Goal: Task Accomplishment & Management: Manage account settings

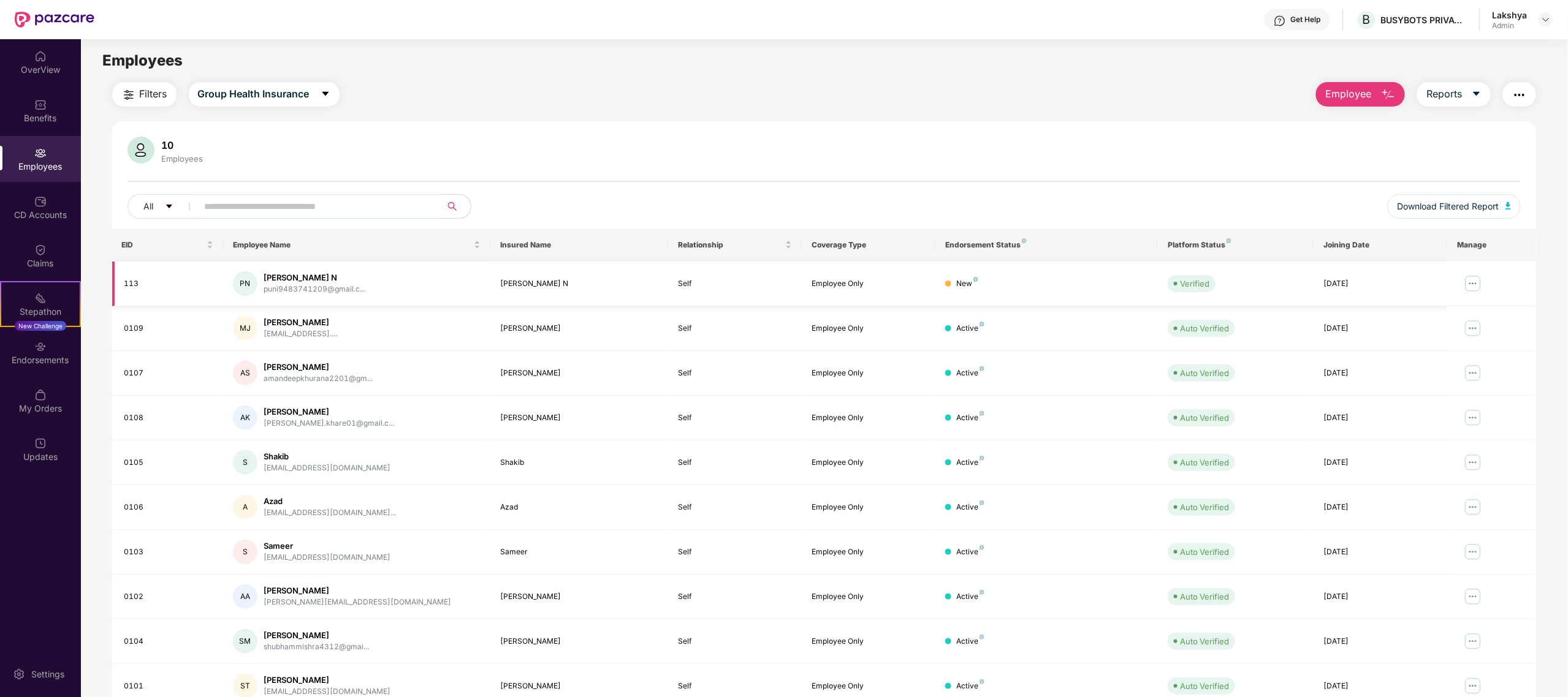
click at [1472, 279] on img at bounding box center [1473, 283] width 20 height 20
click at [1418, 320] on div "Manage Employee & Dependents" at bounding box center [1397, 314] width 139 height 14
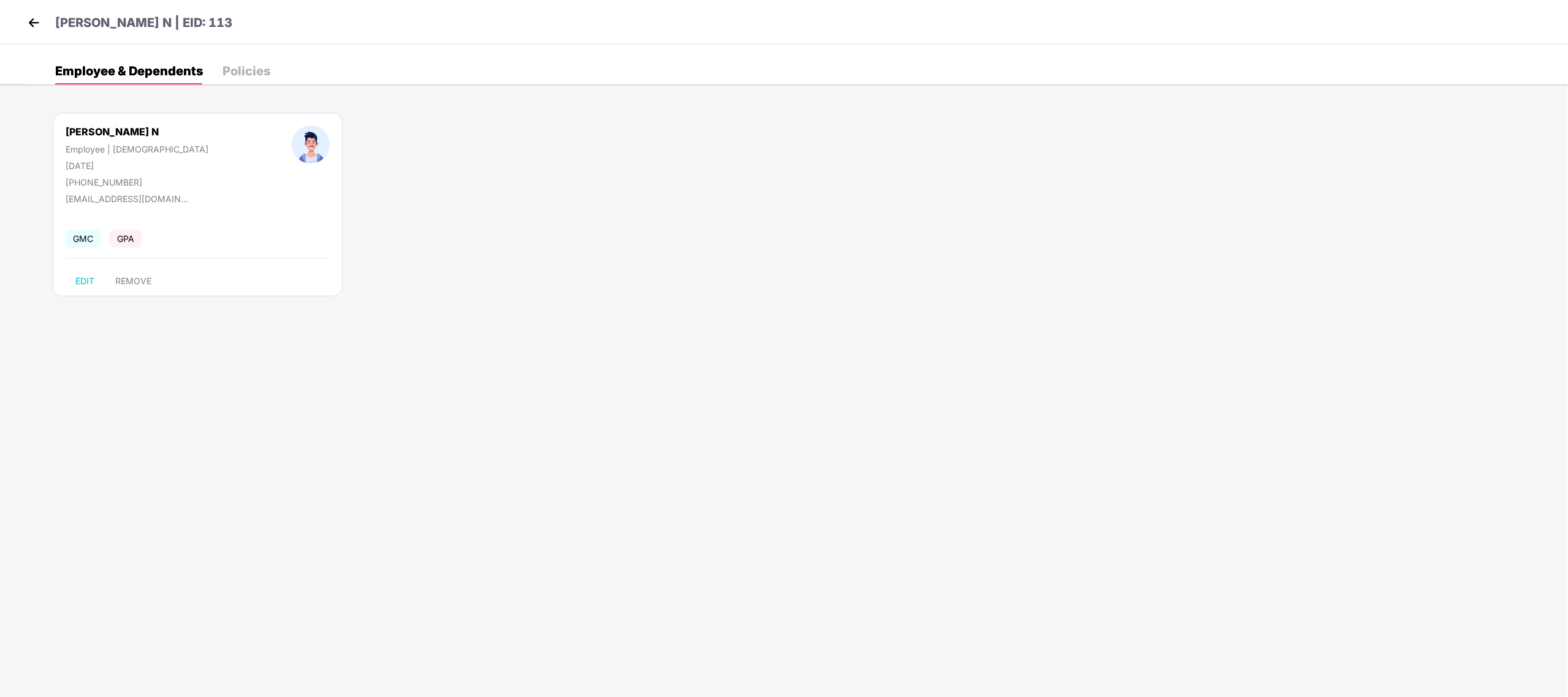
click at [236, 75] on div "Policies" at bounding box center [246, 71] width 48 height 12
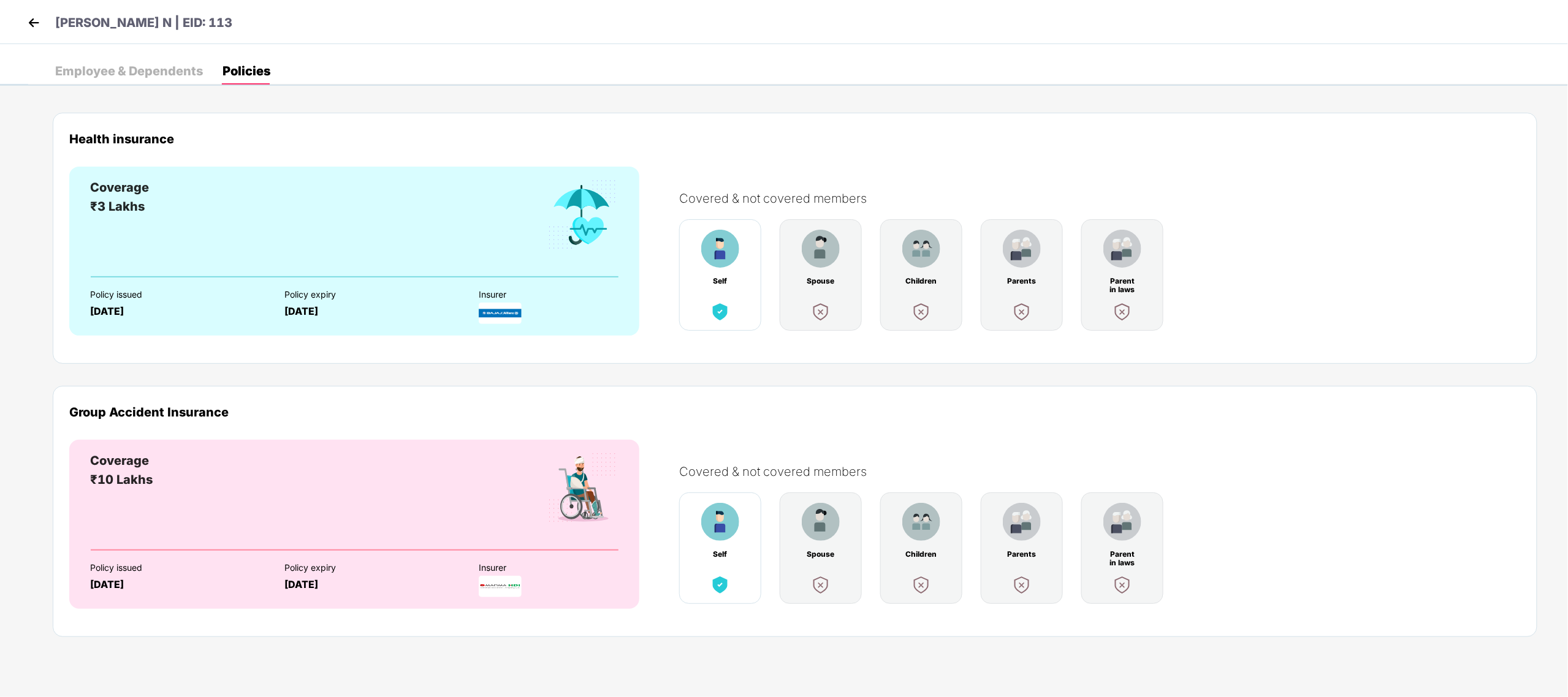
click at [125, 65] on div "Employee & Dependents" at bounding box center [129, 71] width 148 height 12
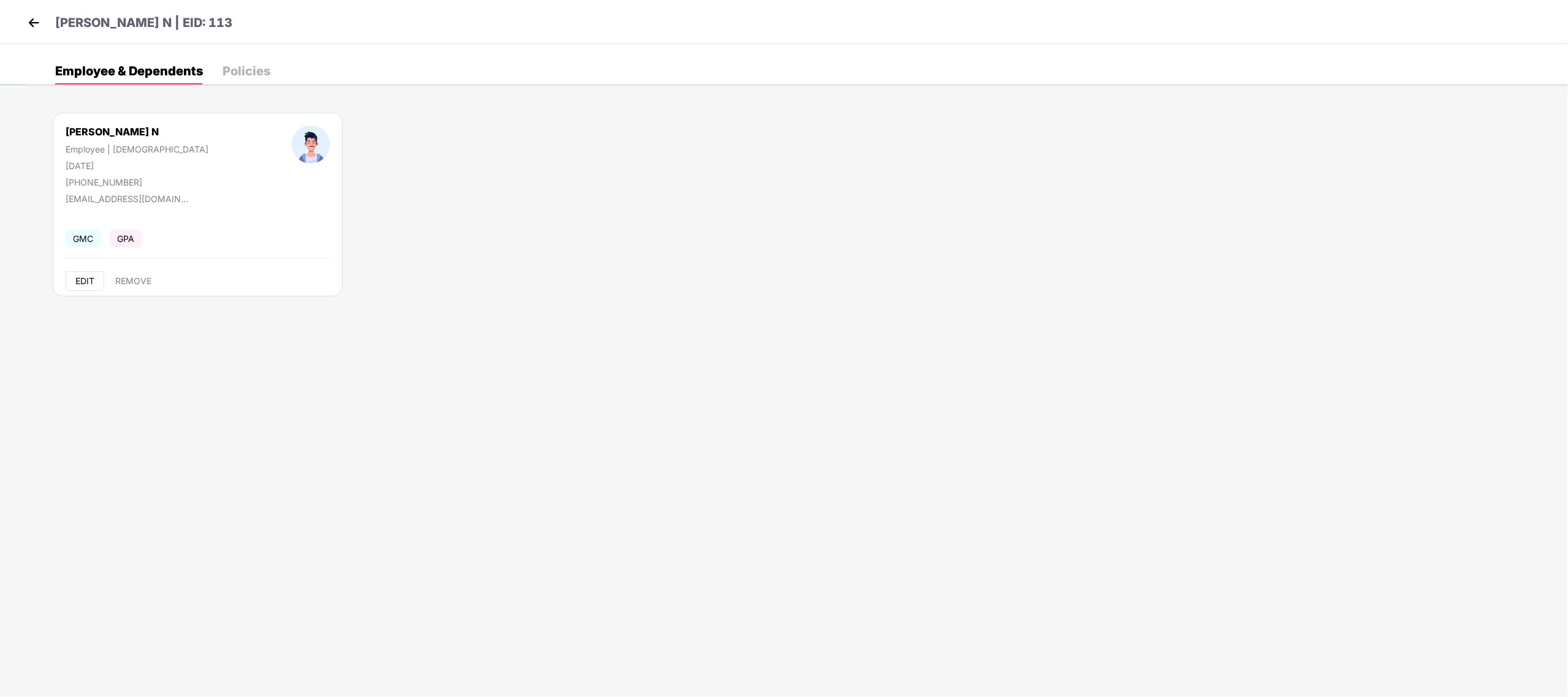
click at [84, 278] on span "EDIT" at bounding box center [84, 281] width 19 height 10
select select "****"
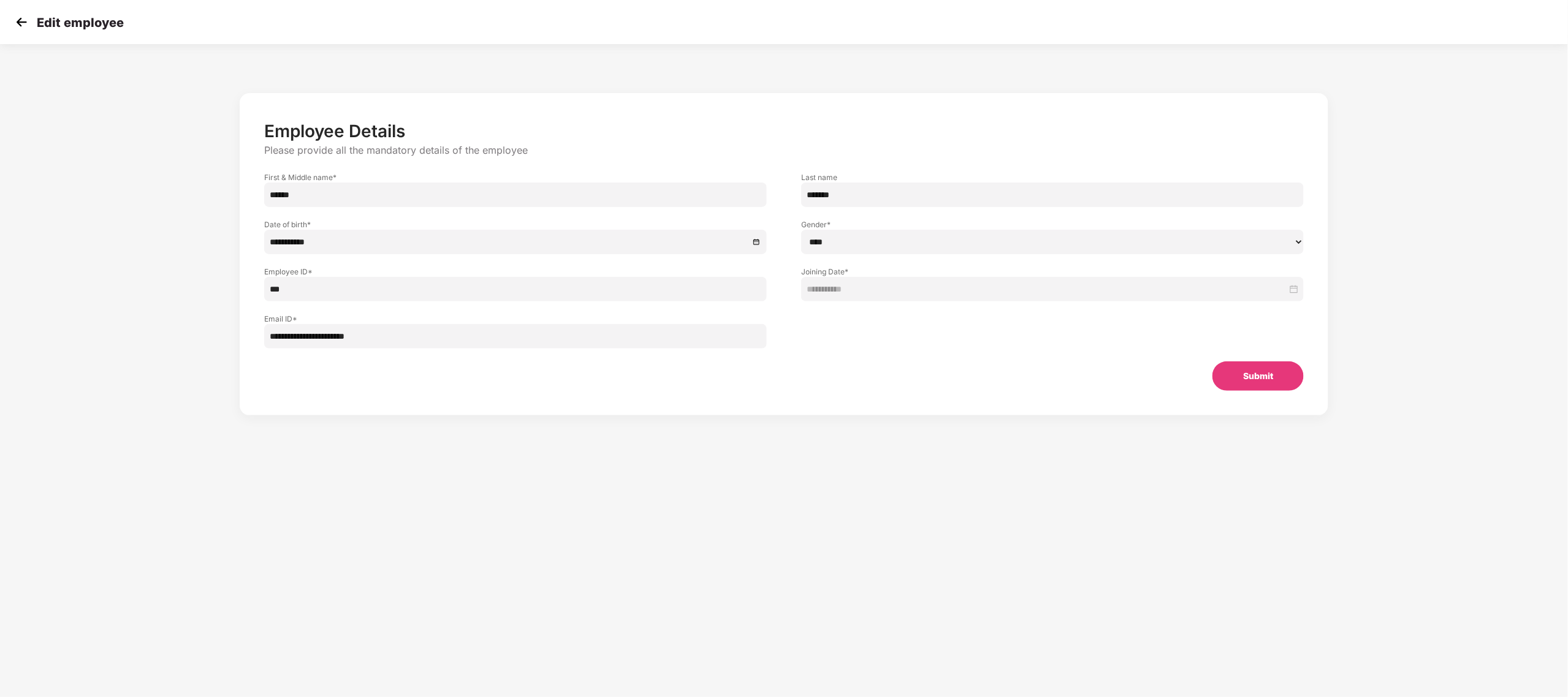
click at [27, 19] on img at bounding box center [21, 22] width 19 height 19
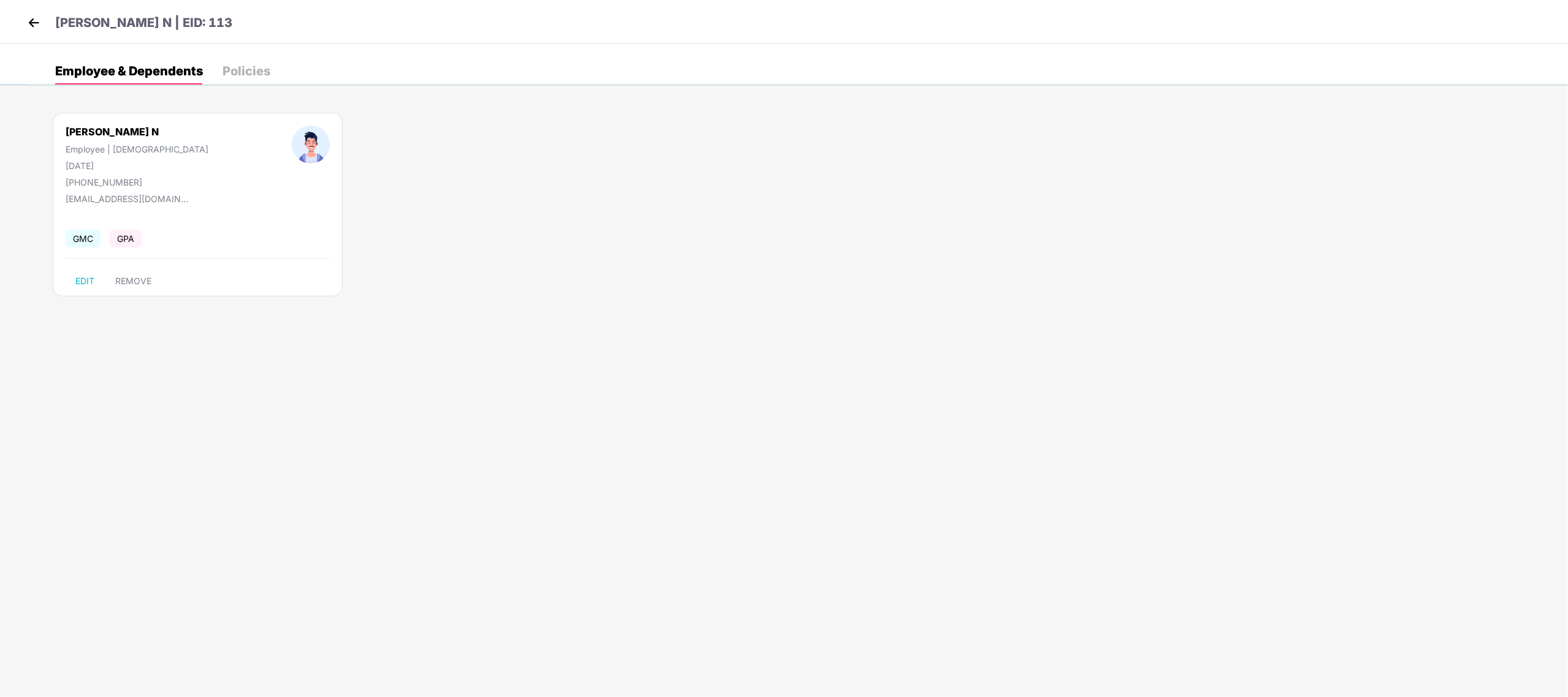
click at [27, 19] on img at bounding box center [34, 23] width 19 height 19
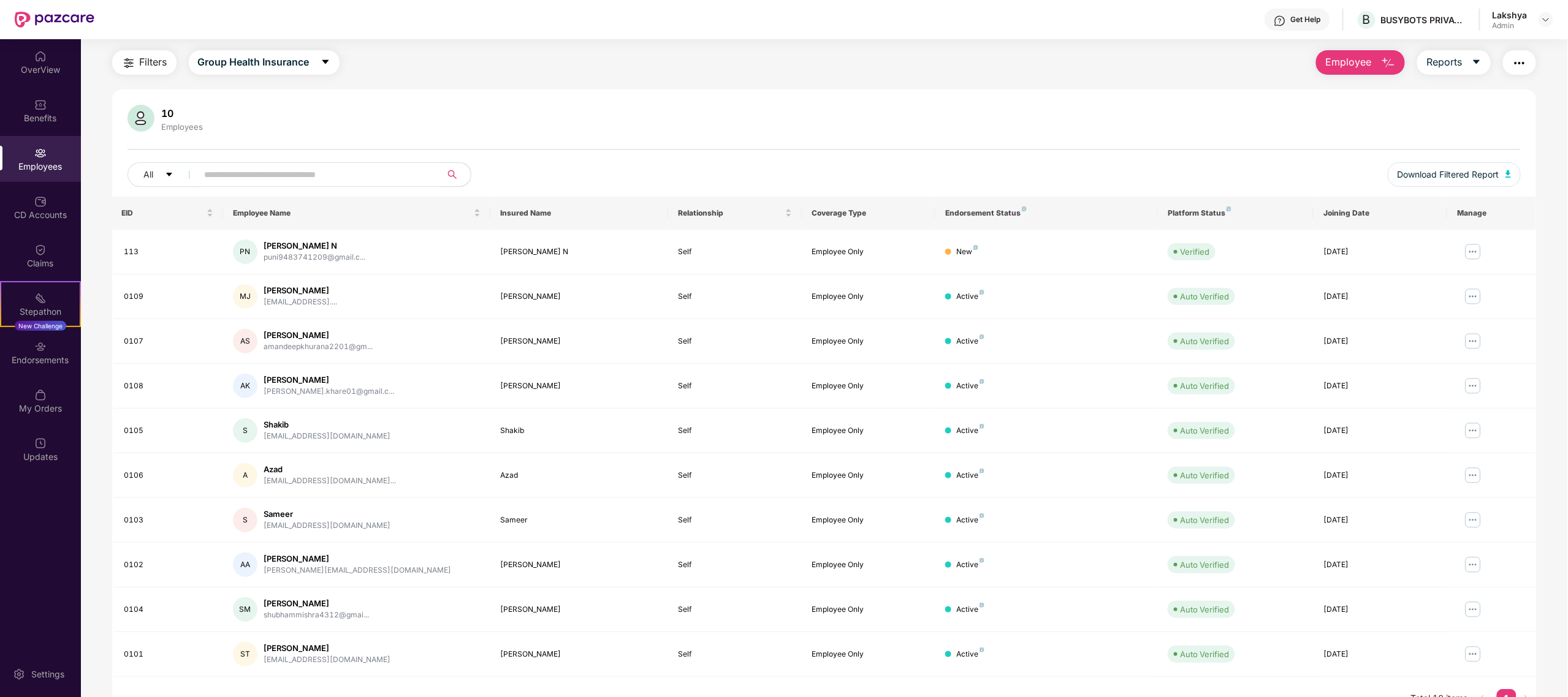
scroll to position [58, 0]
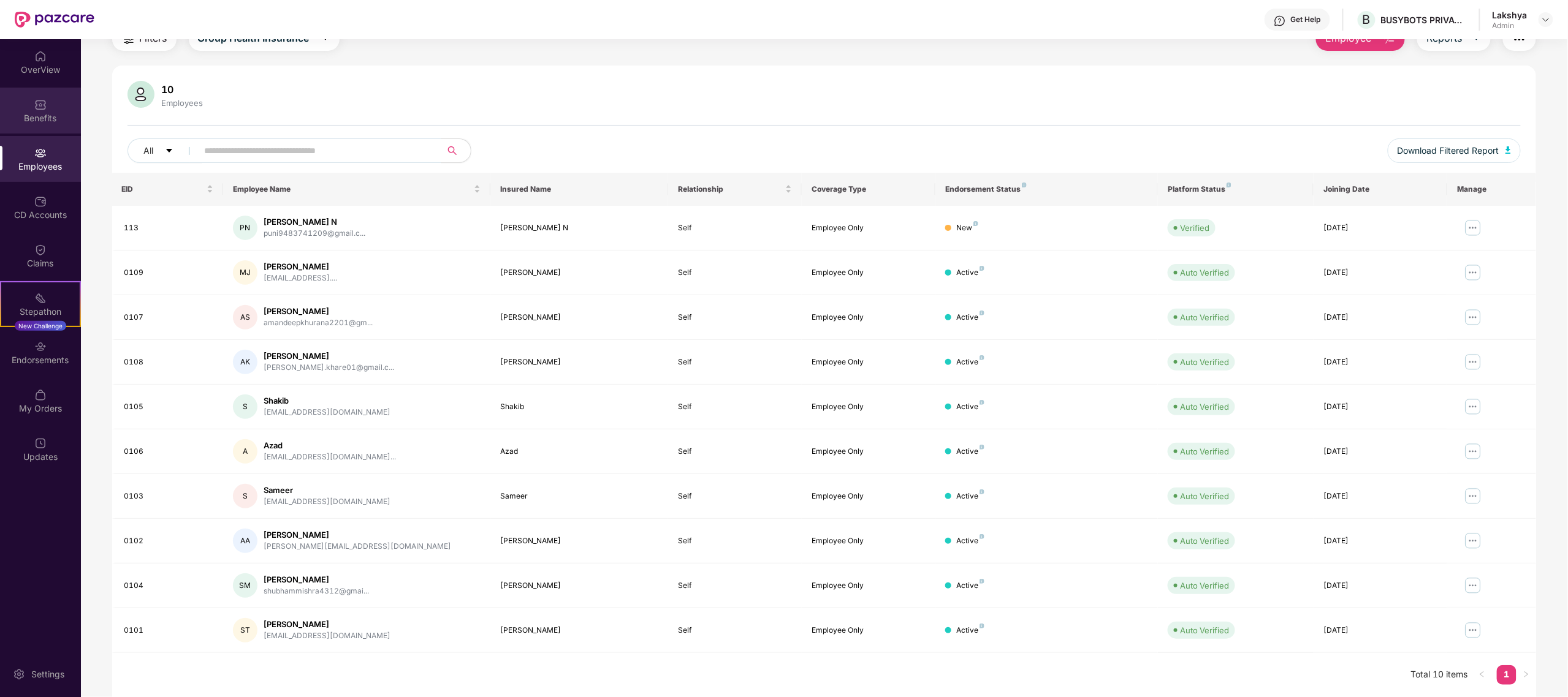
click at [43, 102] on img at bounding box center [40, 105] width 12 height 12
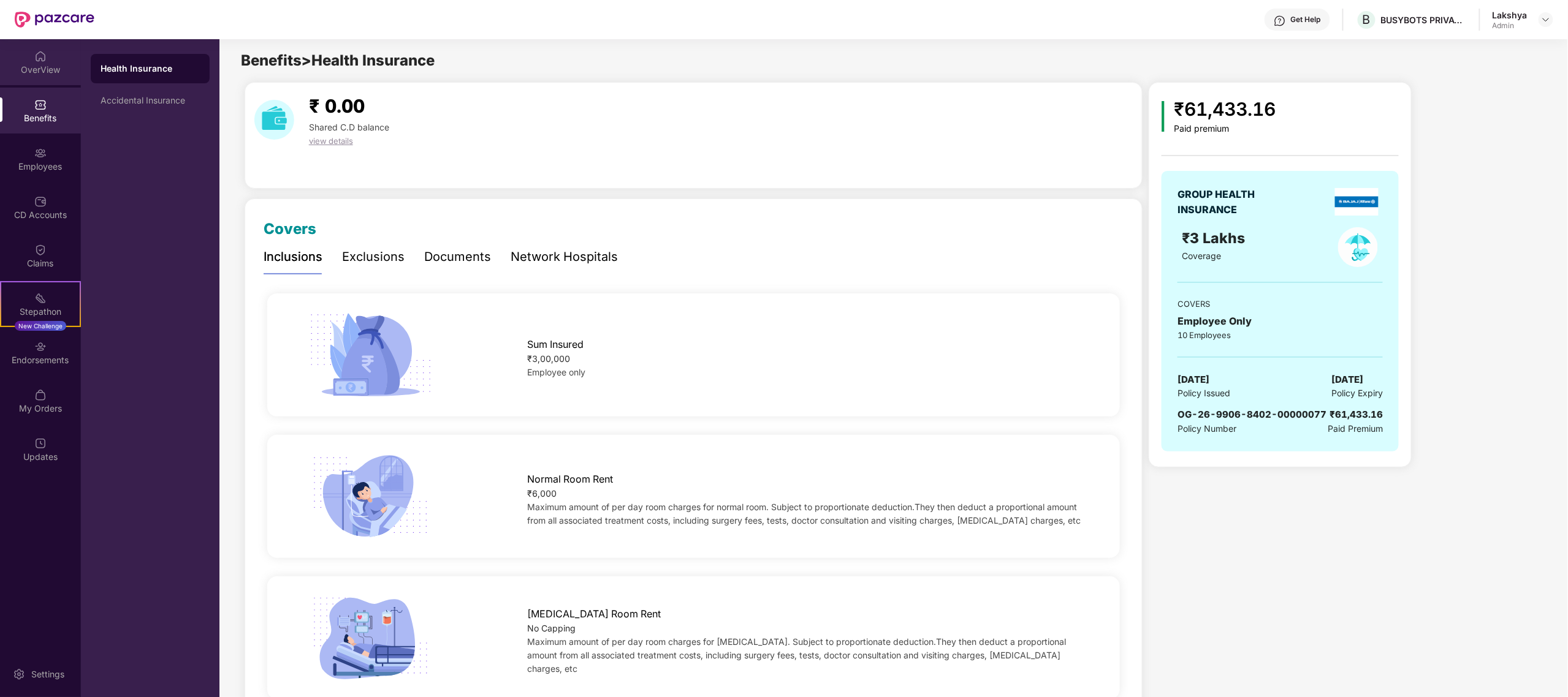
click at [32, 65] on div "OverView" at bounding box center [40, 70] width 81 height 12
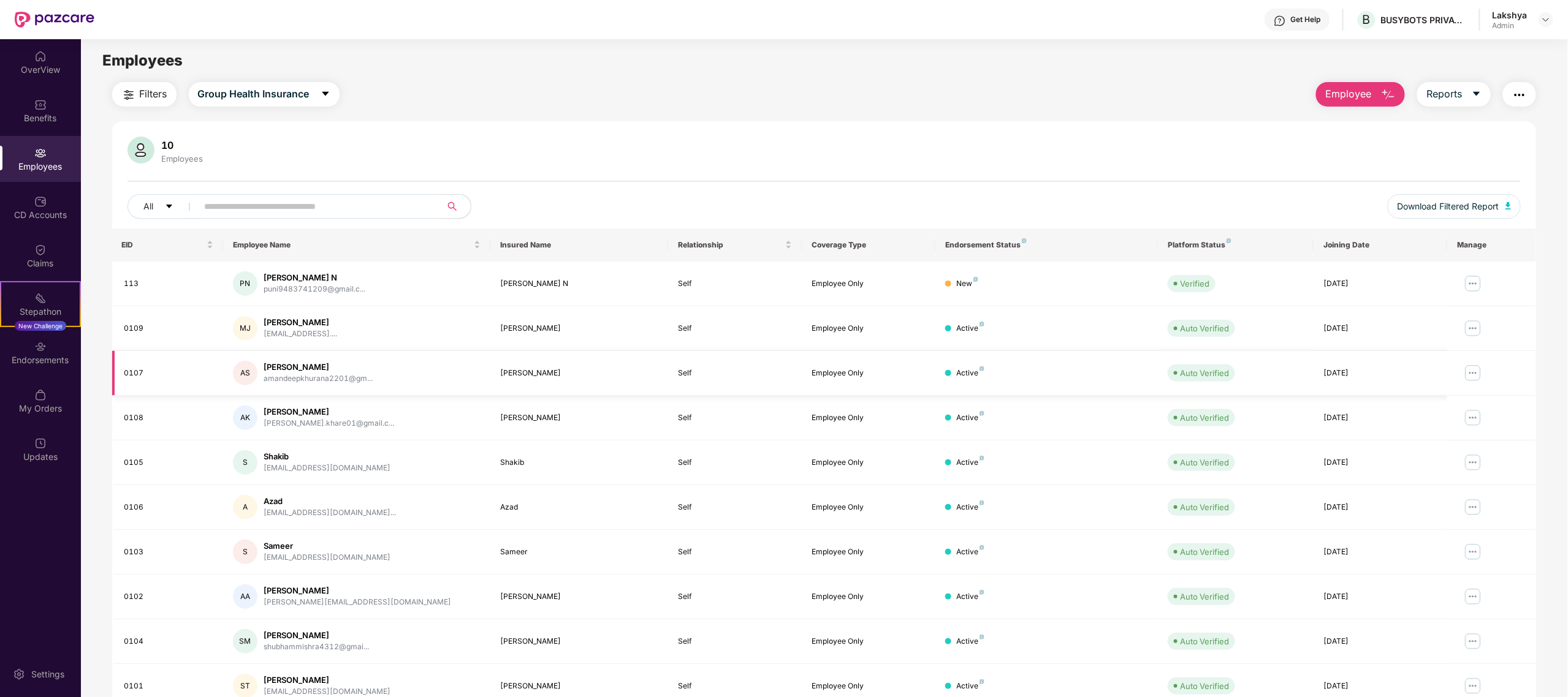
scroll to position [58, 0]
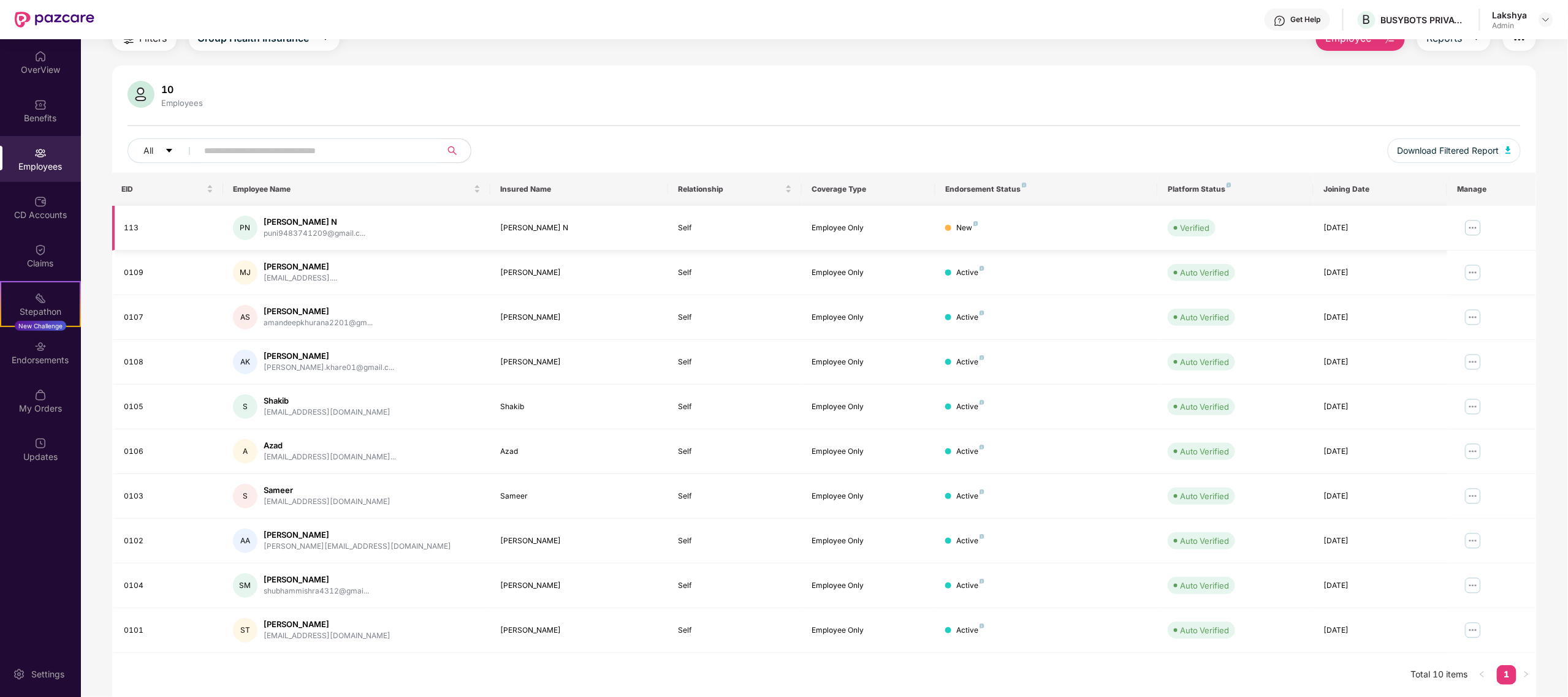
click at [1473, 222] on img at bounding box center [1473, 228] width 20 height 20
click at [1431, 261] on div "Manage Employee & Dependents" at bounding box center [1397, 256] width 139 height 14
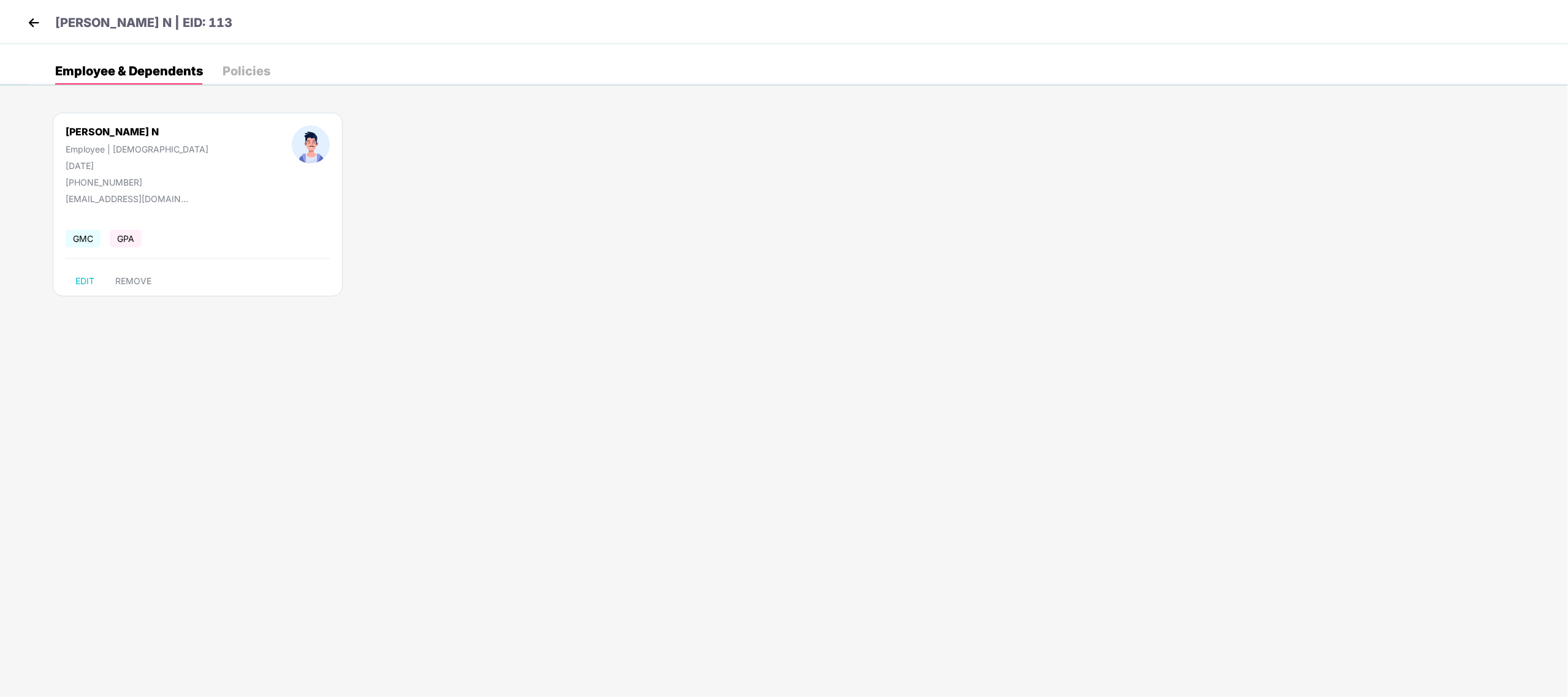
click at [241, 73] on div "Policies" at bounding box center [246, 71] width 48 height 12
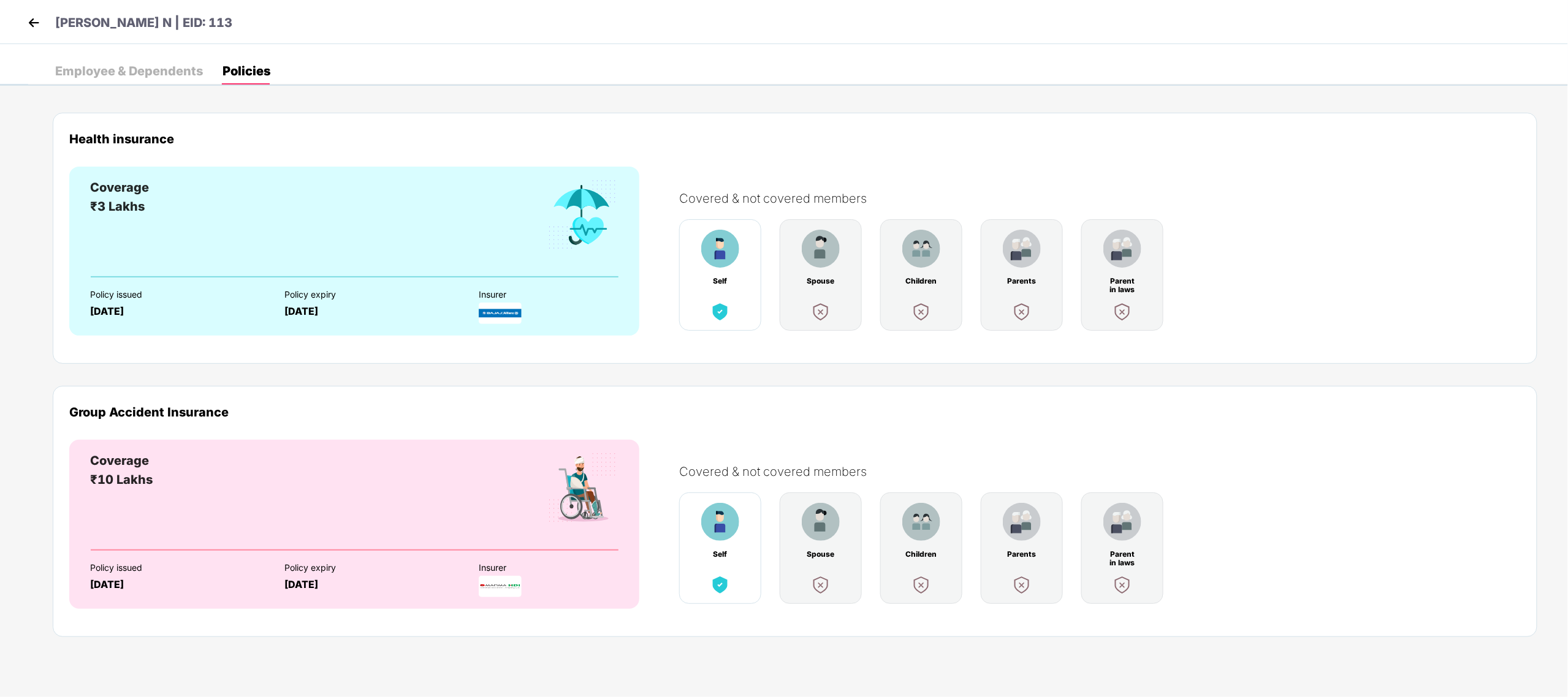
click at [32, 22] on img at bounding box center [34, 23] width 19 height 19
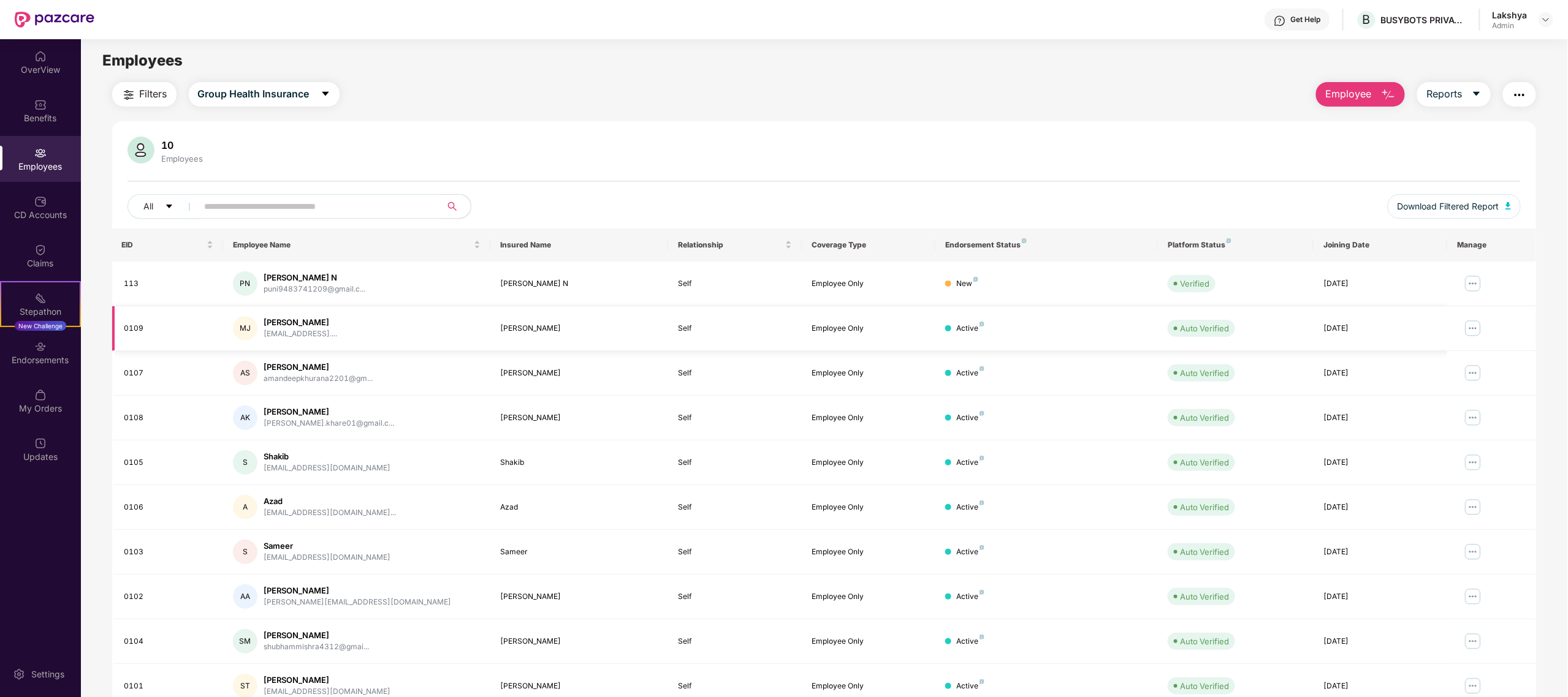
click at [1467, 331] on img at bounding box center [1473, 328] width 20 height 20
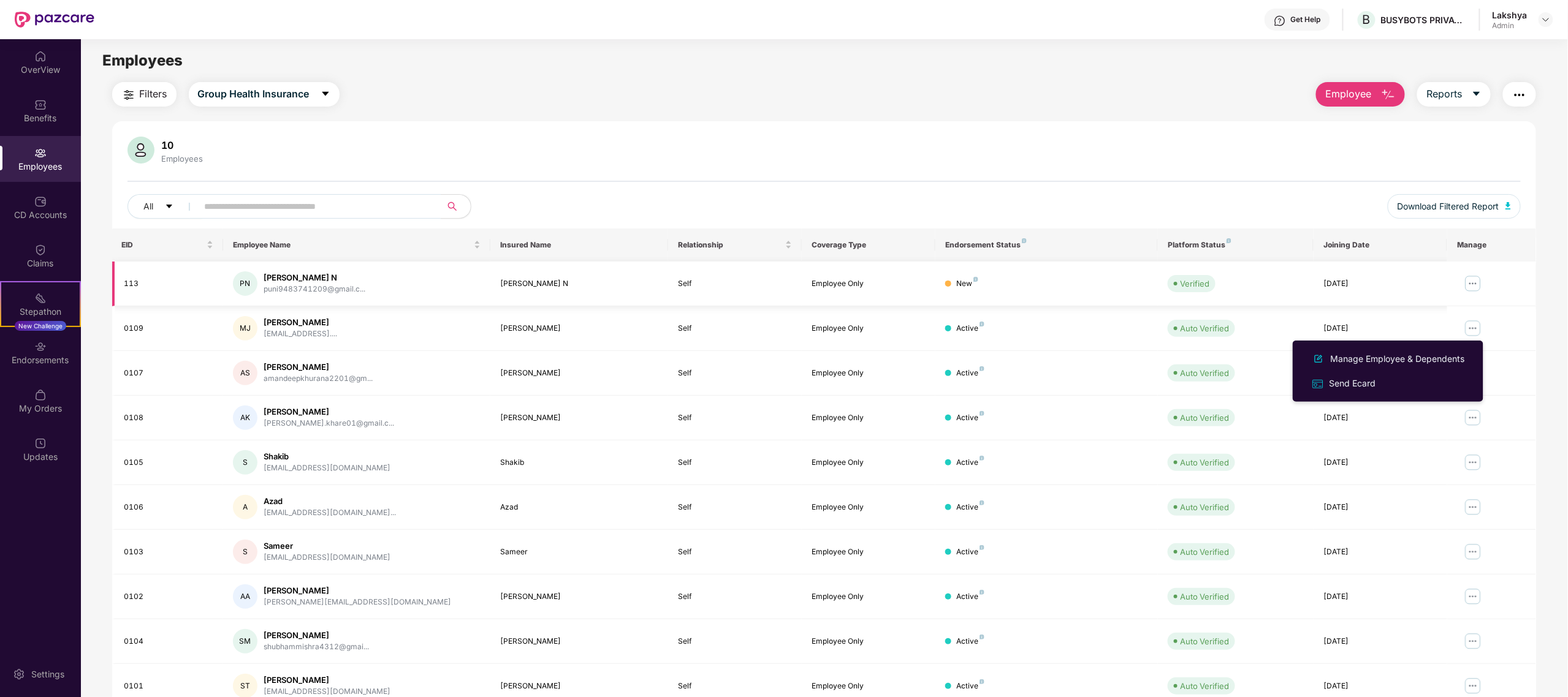
click at [1474, 283] on img at bounding box center [1473, 283] width 20 height 20
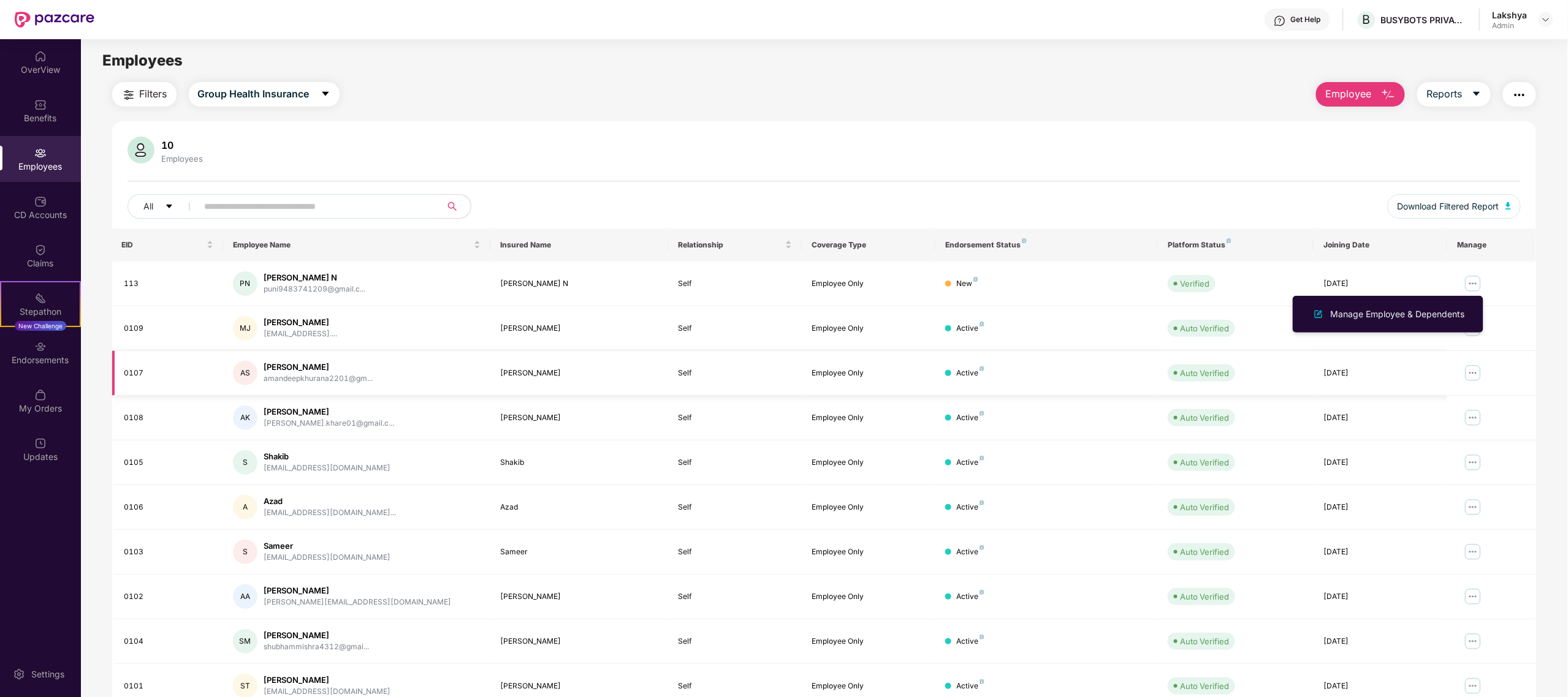
click at [1472, 360] on td at bounding box center [1491, 373] width 89 height 44
click at [1472, 331] on img at bounding box center [1473, 328] width 20 height 20
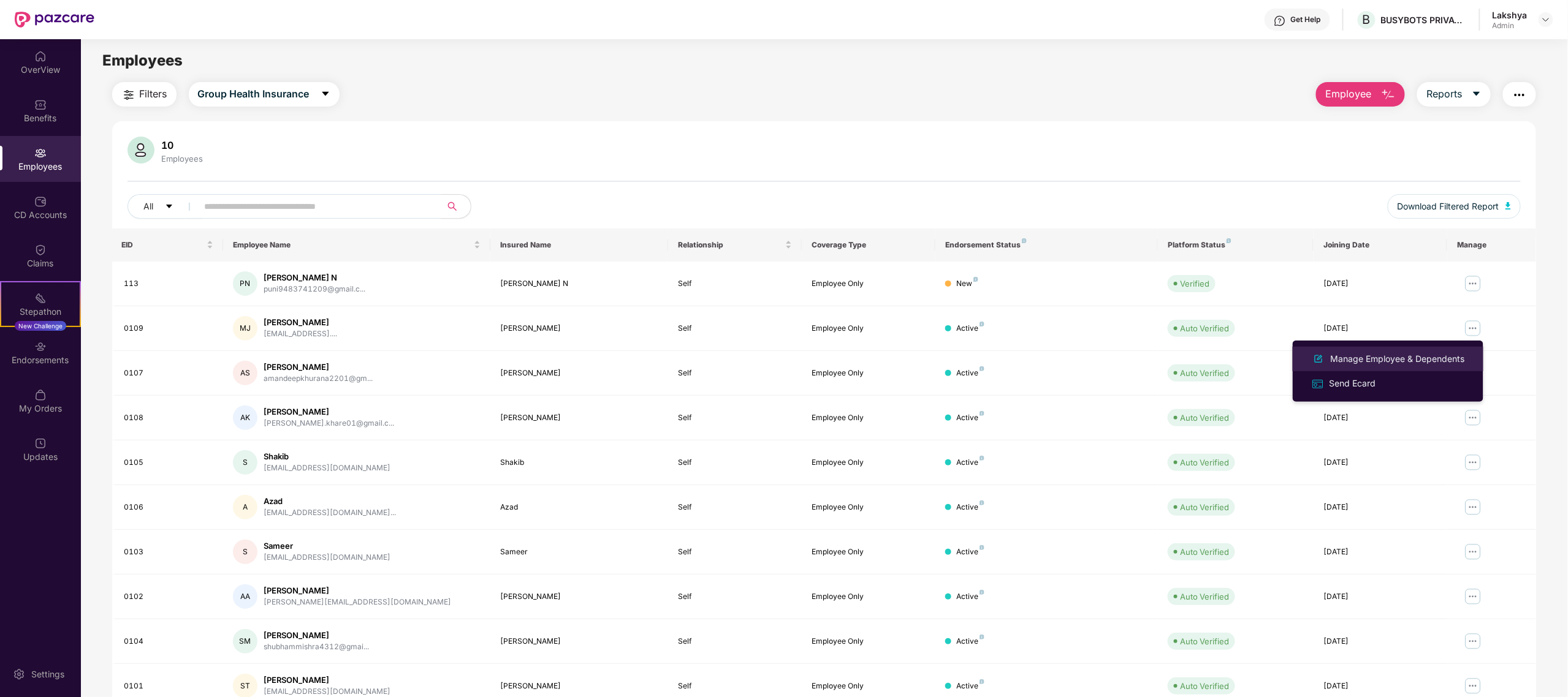
click at [1437, 356] on div "Manage Employee & Dependents" at bounding box center [1397, 359] width 139 height 14
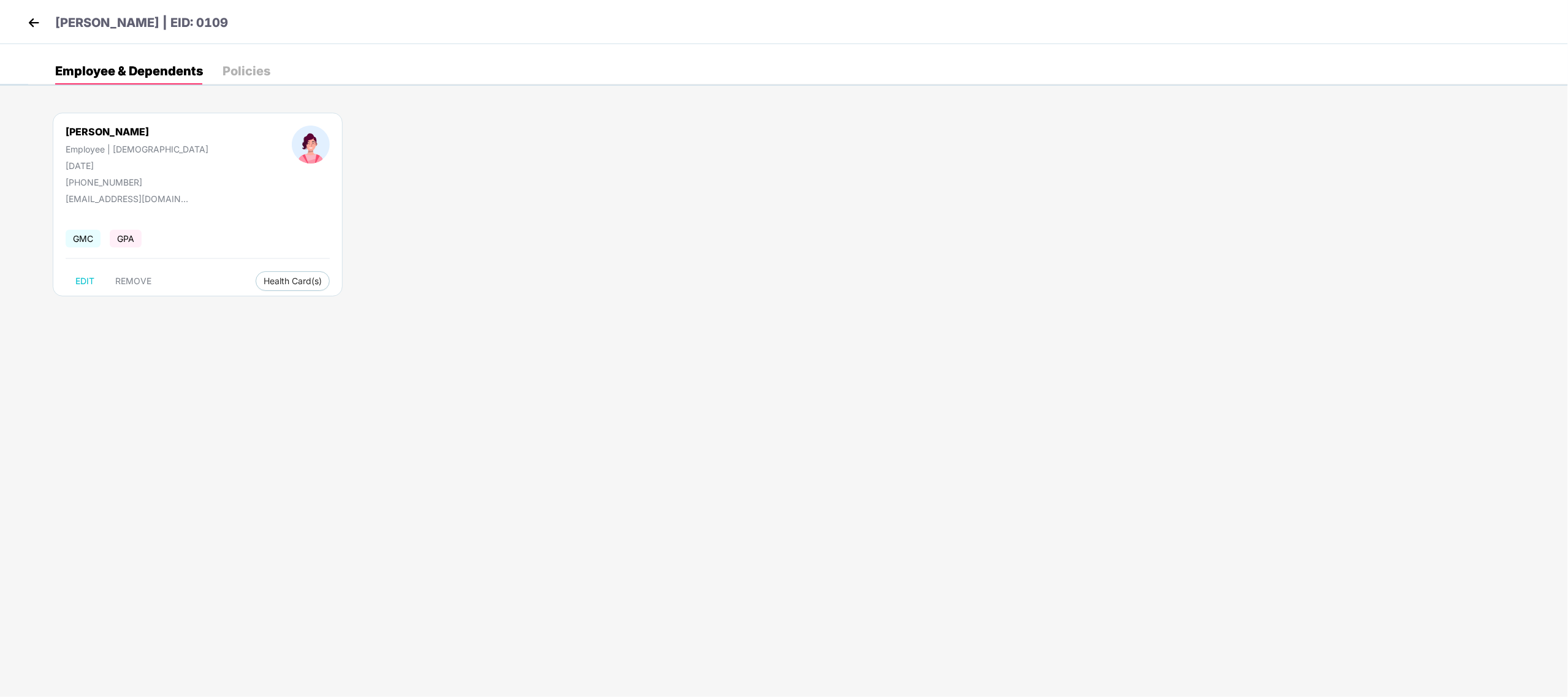
click at [267, 68] on div "Policies" at bounding box center [246, 71] width 48 height 12
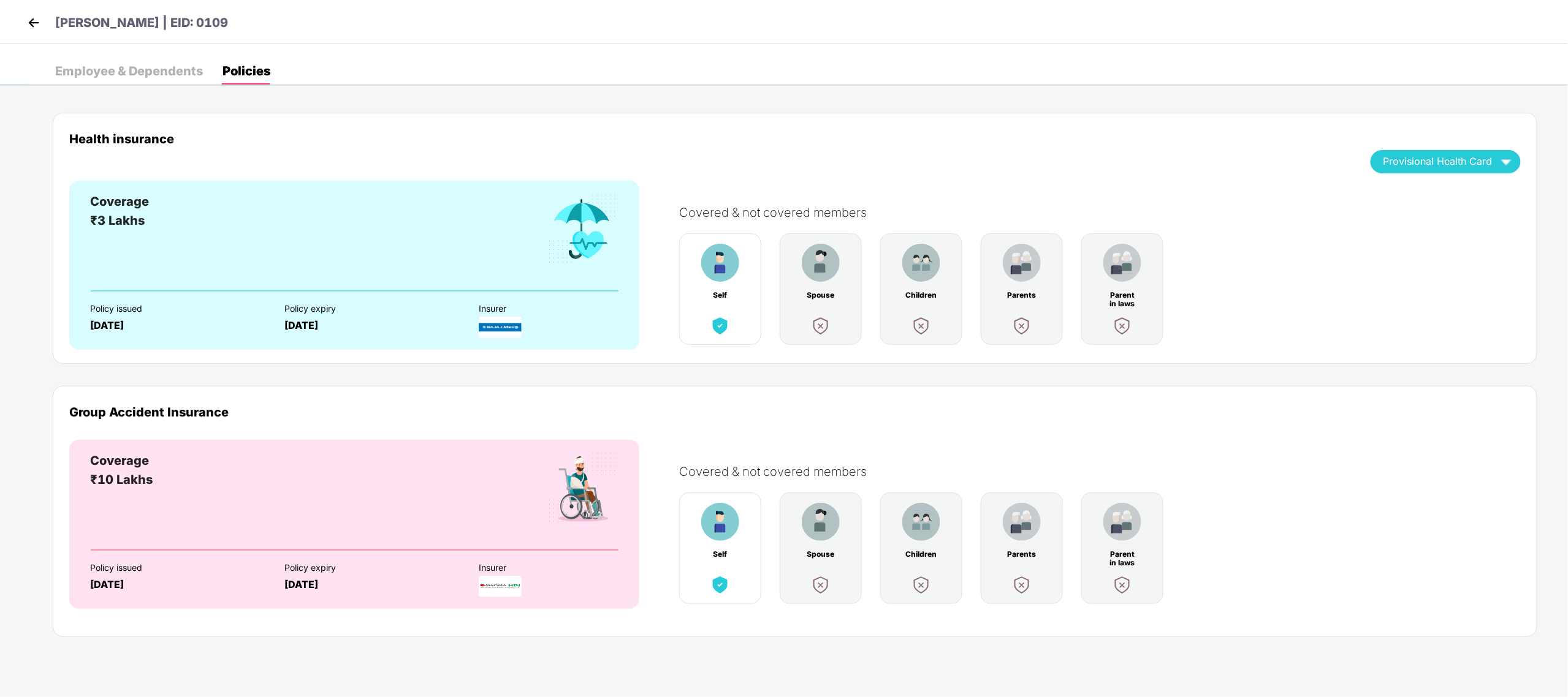
click at [1467, 163] on span "Provisional Health Card" at bounding box center [1438, 161] width 109 height 7
click at [524, 135] on div "Health insurance" at bounding box center [710, 139] width 1283 height 14
click at [128, 71] on div "Employee & Dependents" at bounding box center [129, 71] width 148 height 12
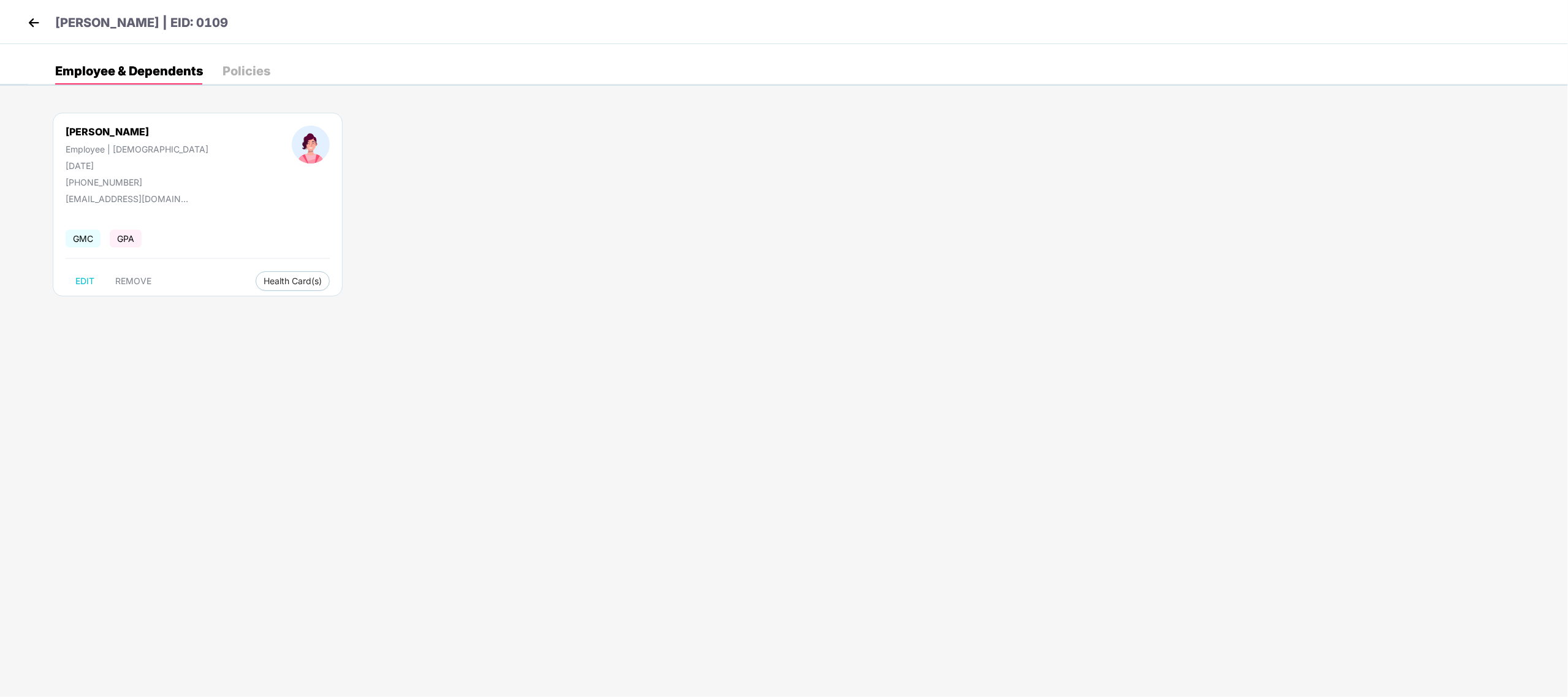
click at [89, 3] on div "[PERSON_NAME] | EID: 0109" at bounding box center [784, 22] width 1568 height 44
click at [62, 20] on p "[PERSON_NAME] | EID: 0109" at bounding box center [142, 23] width 173 height 19
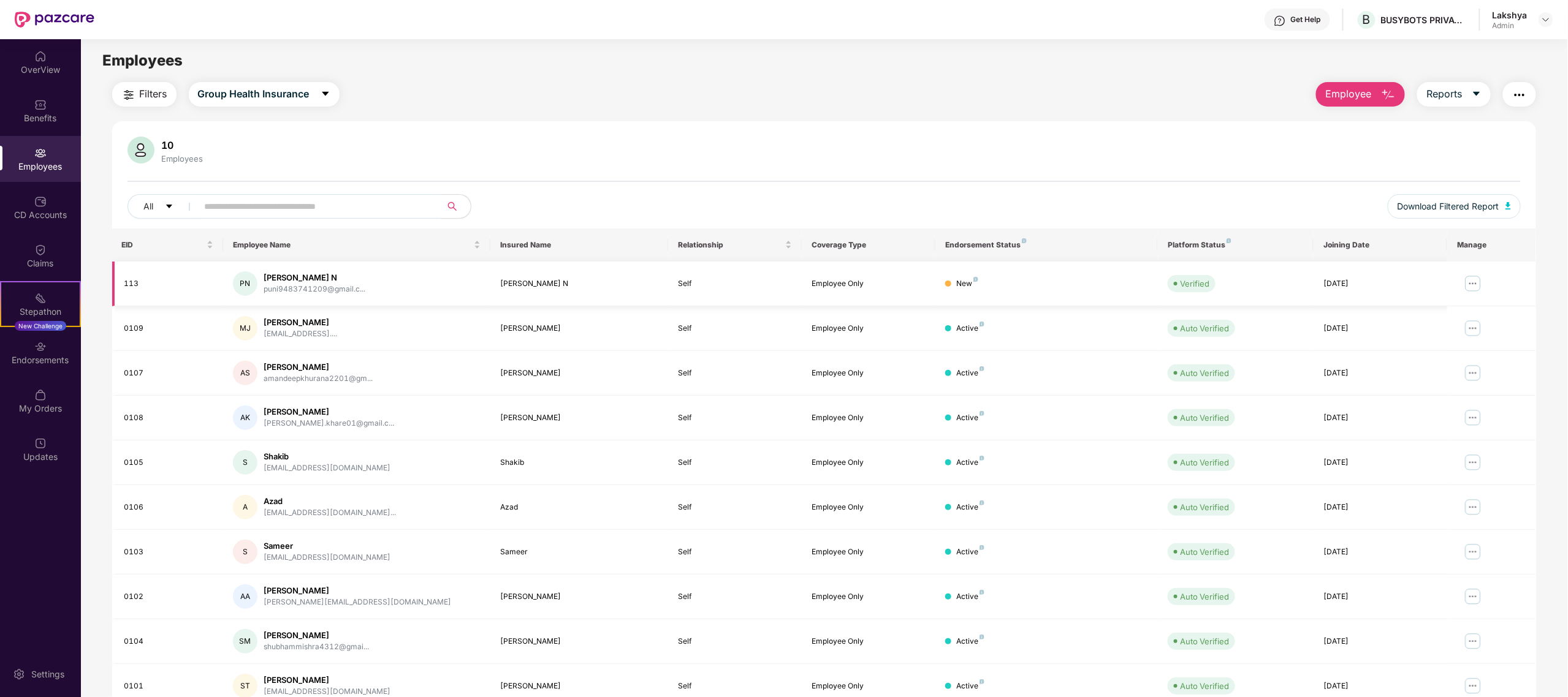
click at [1473, 289] on img at bounding box center [1473, 283] width 20 height 20
click at [1430, 313] on div "Manage Employee & Dependents" at bounding box center [1397, 314] width 139 height 14
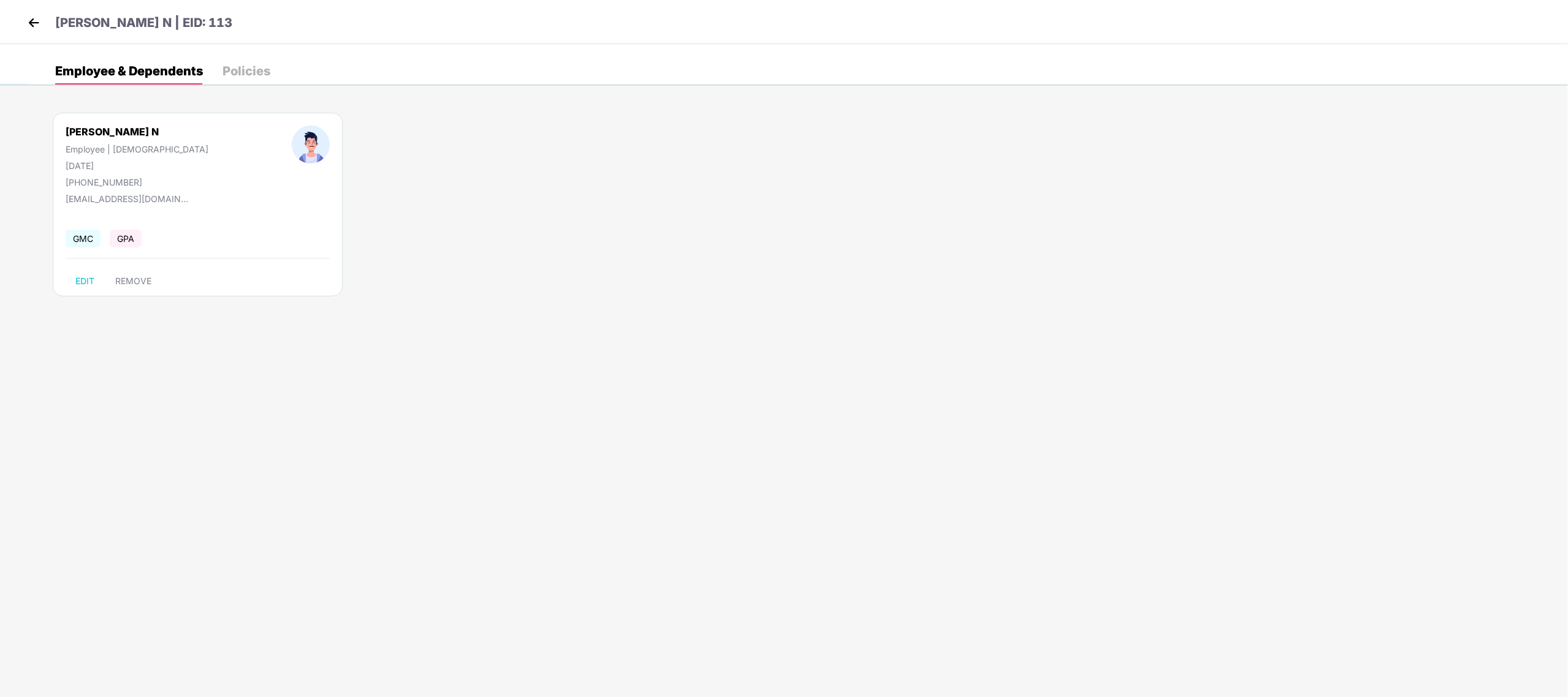
click at [260, 69] on div "Policies" at bounding box center [246, 71] width 48 height 12
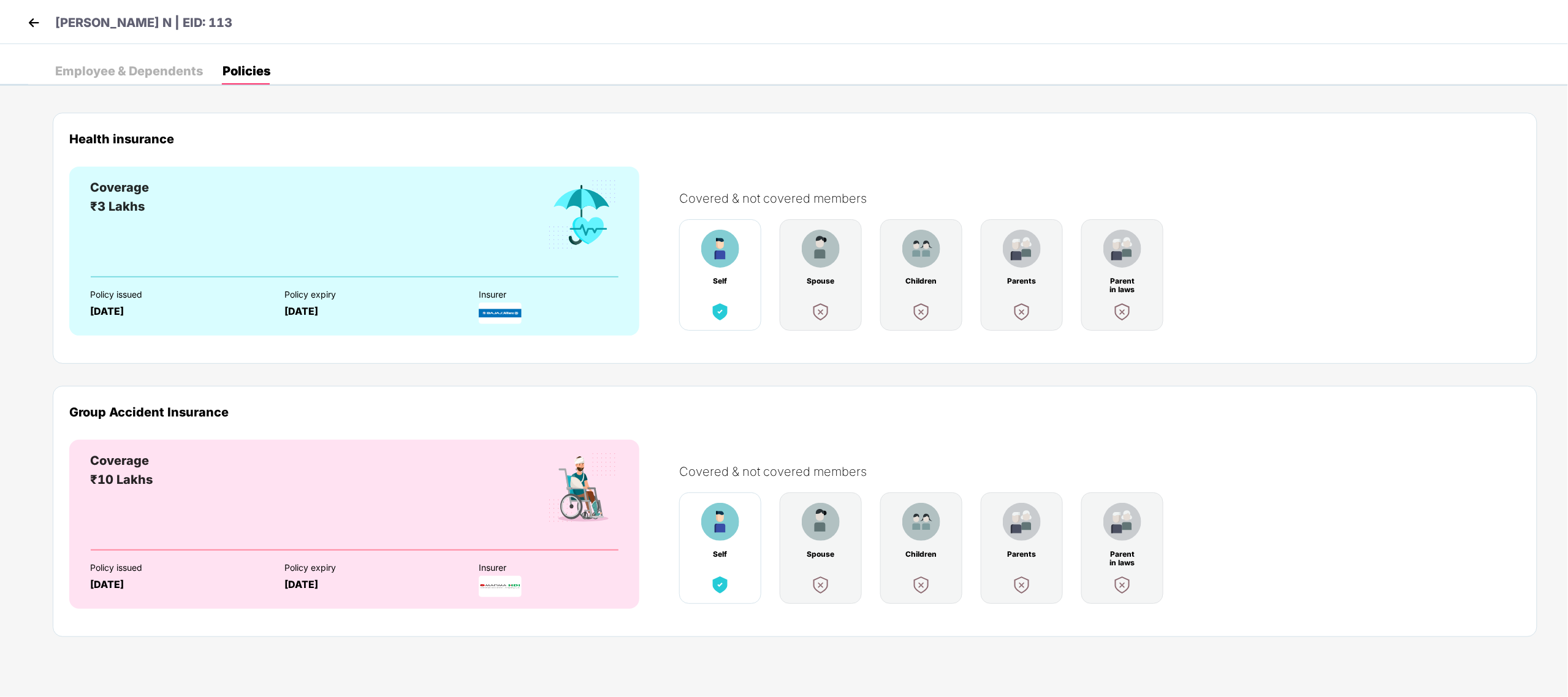
click at [1441, 210] on div "Covered & not covered members Self Spouse Children Parents Parent in laws" at bounding box center [1094, 252] width 854 height 170
click at [128, 65] on div "Employee & Dependents" at bounding box center [129, 71] width 148 height 12
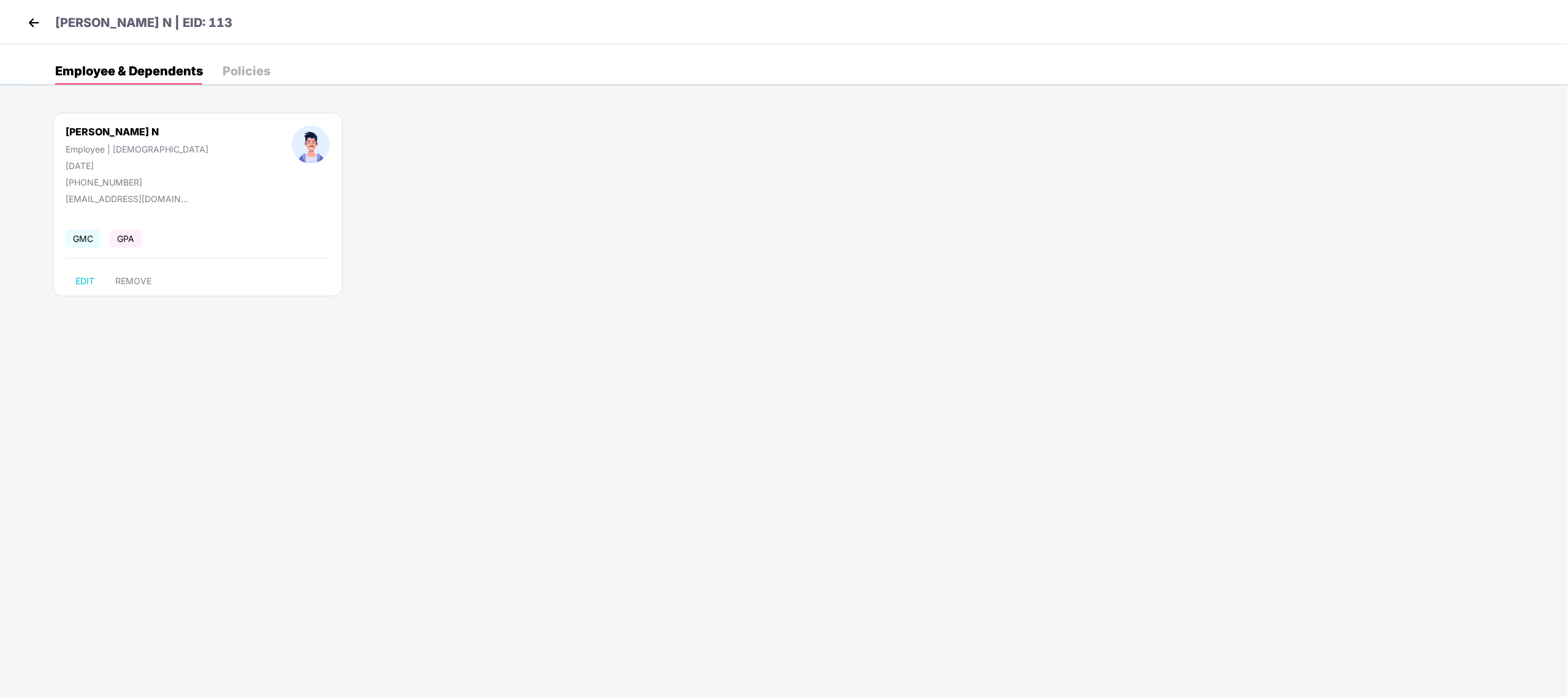
click at [28, 11] on div "[PERSON_NAME] N | EID: 113" at bounding box center [784, 22] width 1568 height 44
click at [34, 20] on img at bounding box center [34, 23] width 19 height 19
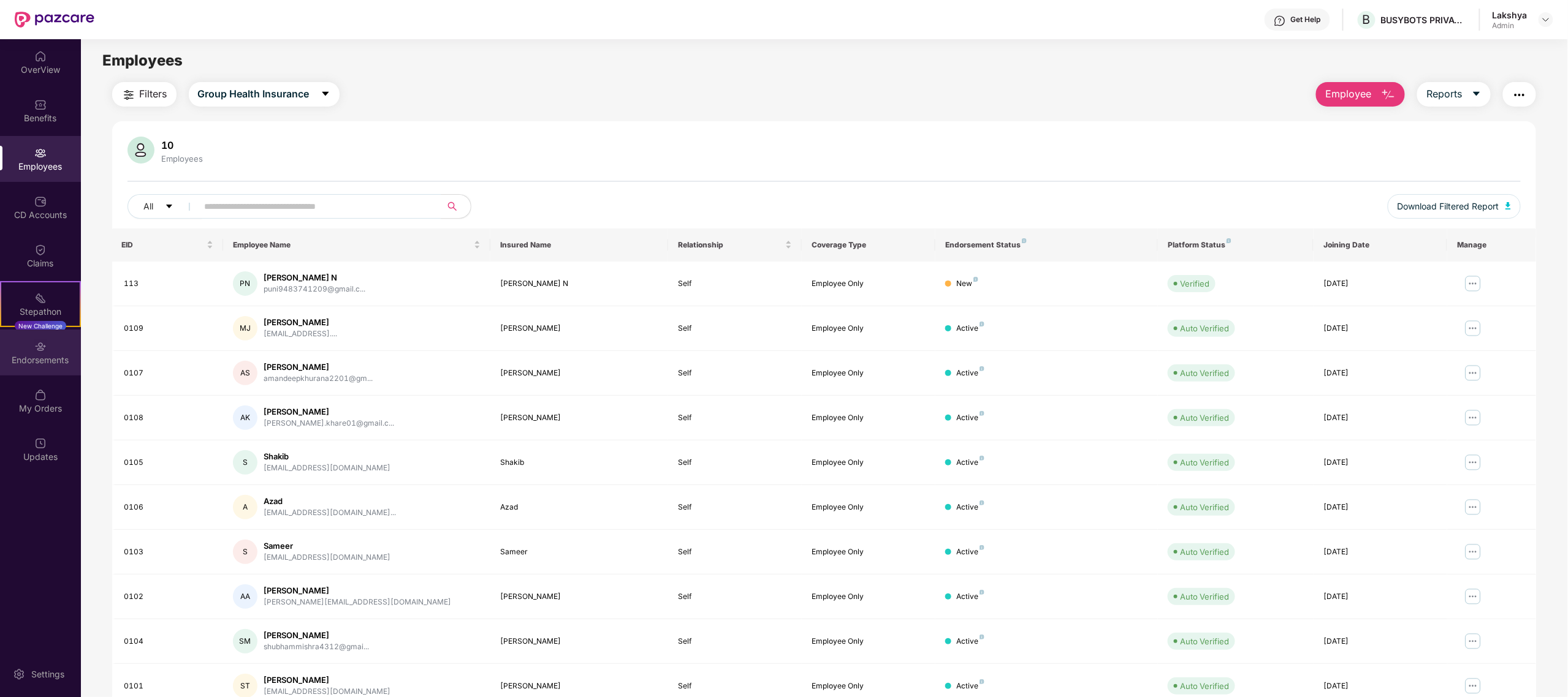
click at [45, 360] on div "Endorsements" at bounding box center [40, 360] width 81 height 12
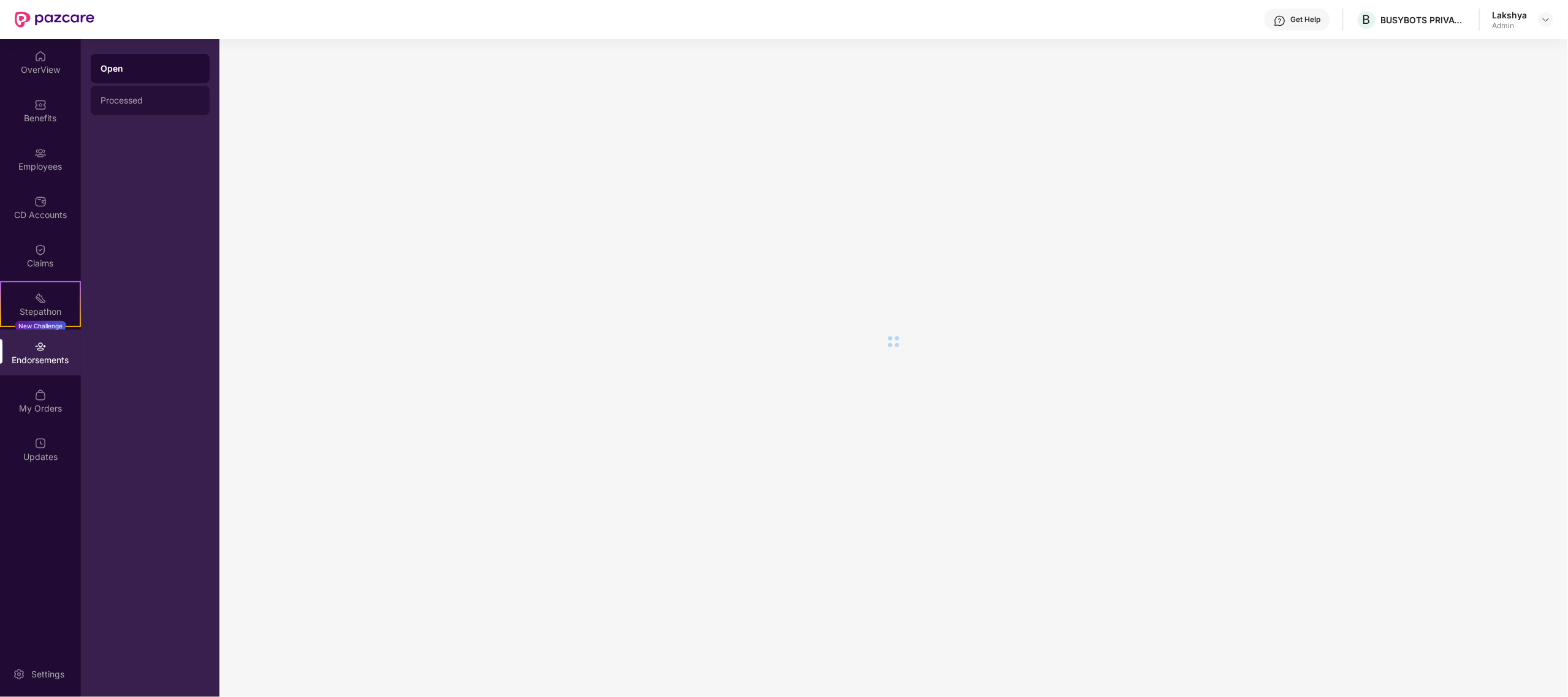
click at [126, 95] on div "Processed" at bounding box center [150, 101] width 99 height 10
click at [16, 106] on div "Benefits" at bounding box center [40, 111] width 81 height 46
click at [143, 105] on div "Accidental Insurance" at bounding box center [150, 101] width 99 height 10
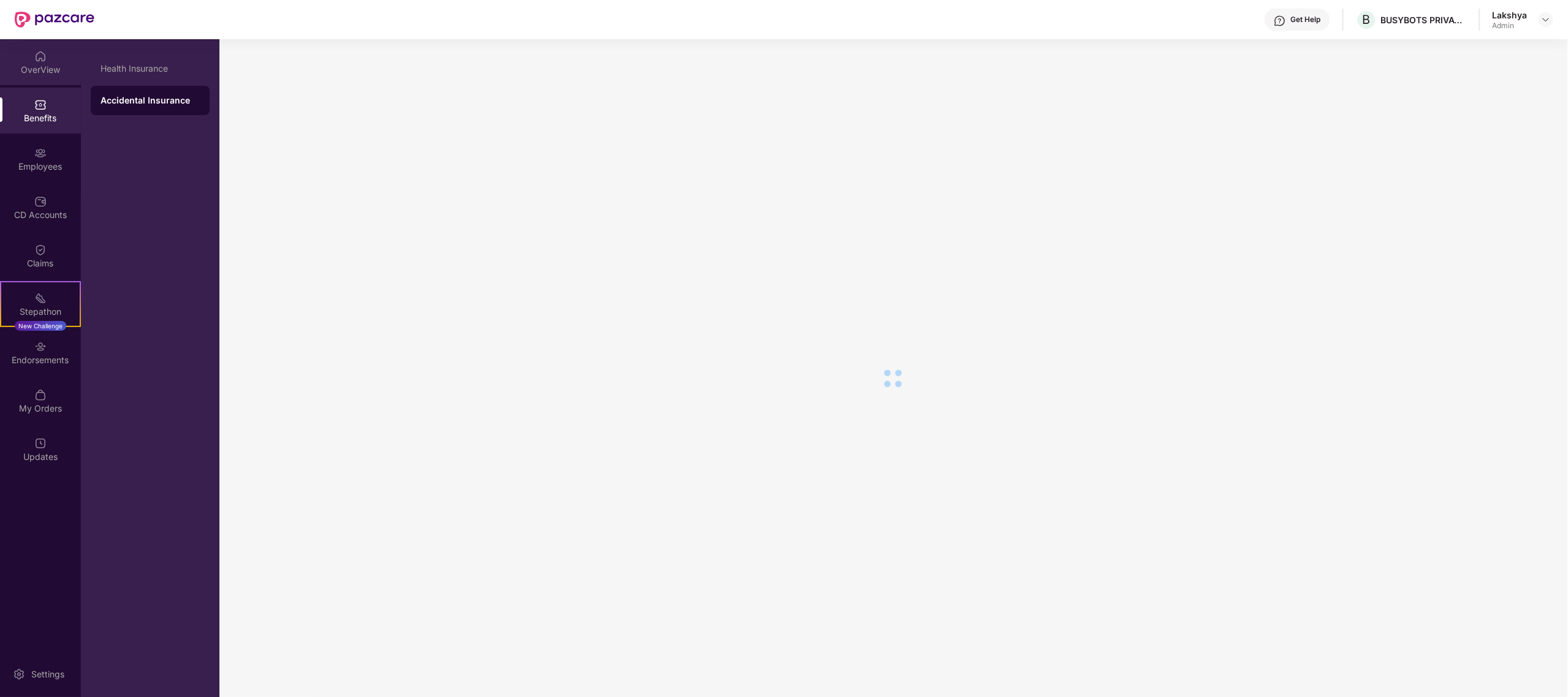
click at [27, 73] on div "OverView" at bounding box center [40, 70] width 81 height 12
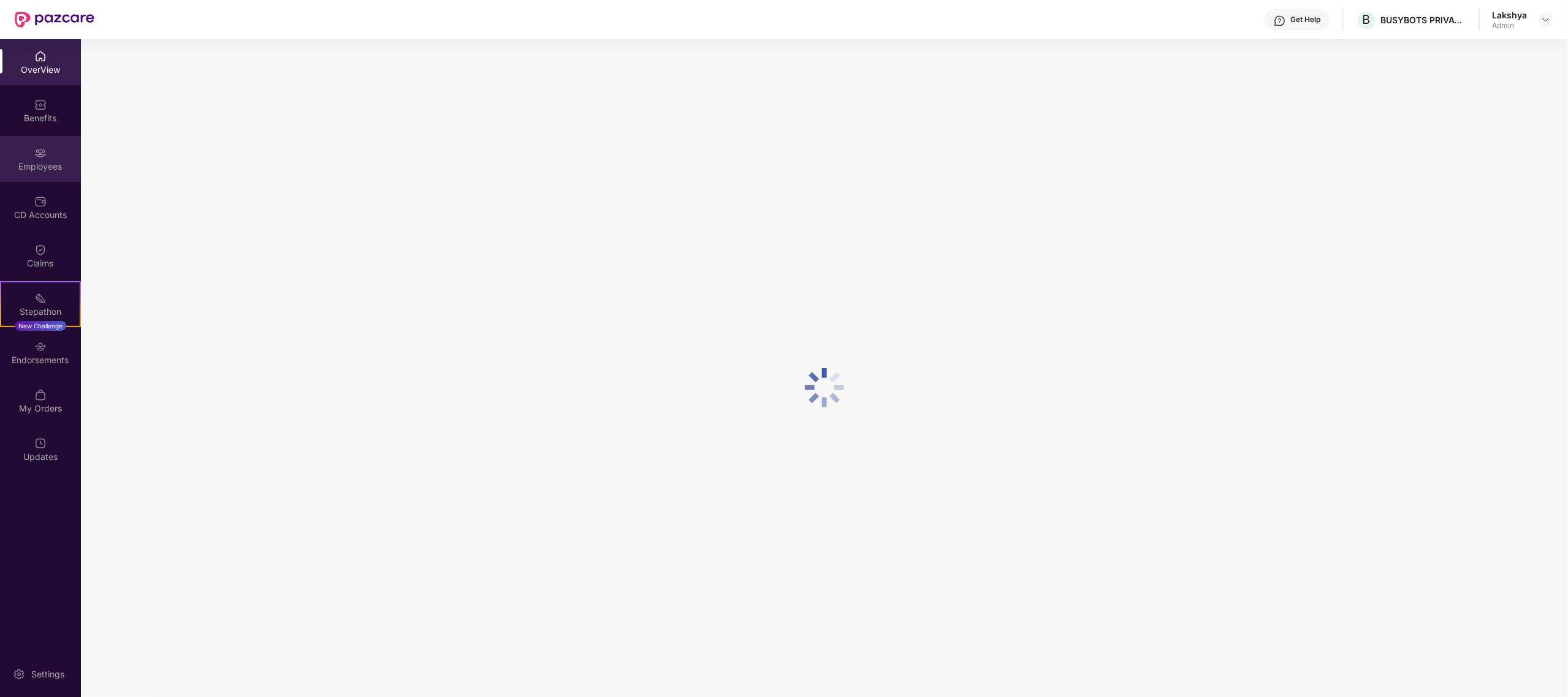
click at [43, 168] on div "Employees" at bounding box center [40, 166] width 81 height 12
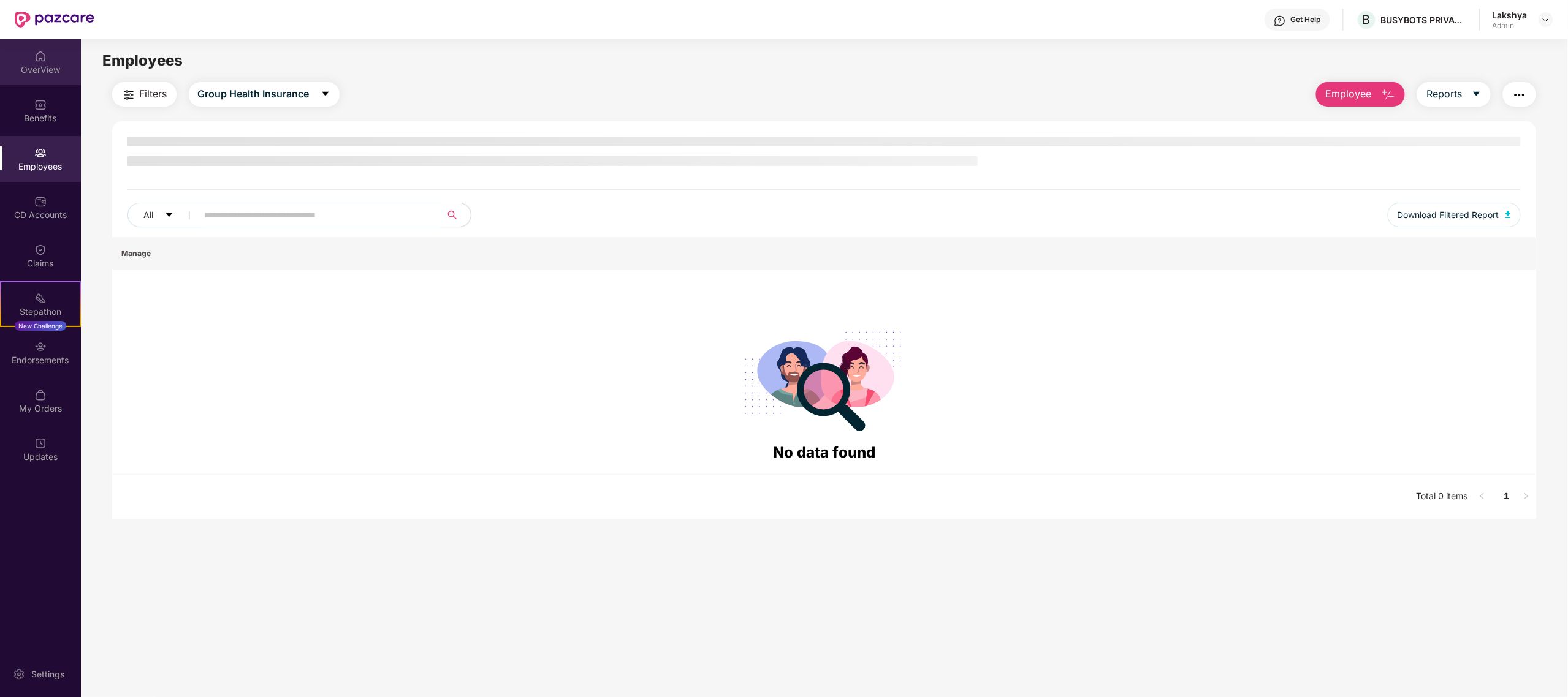
click at [25, 55] on div "OverView" at bounding box center [40, 62] width 81 height 46
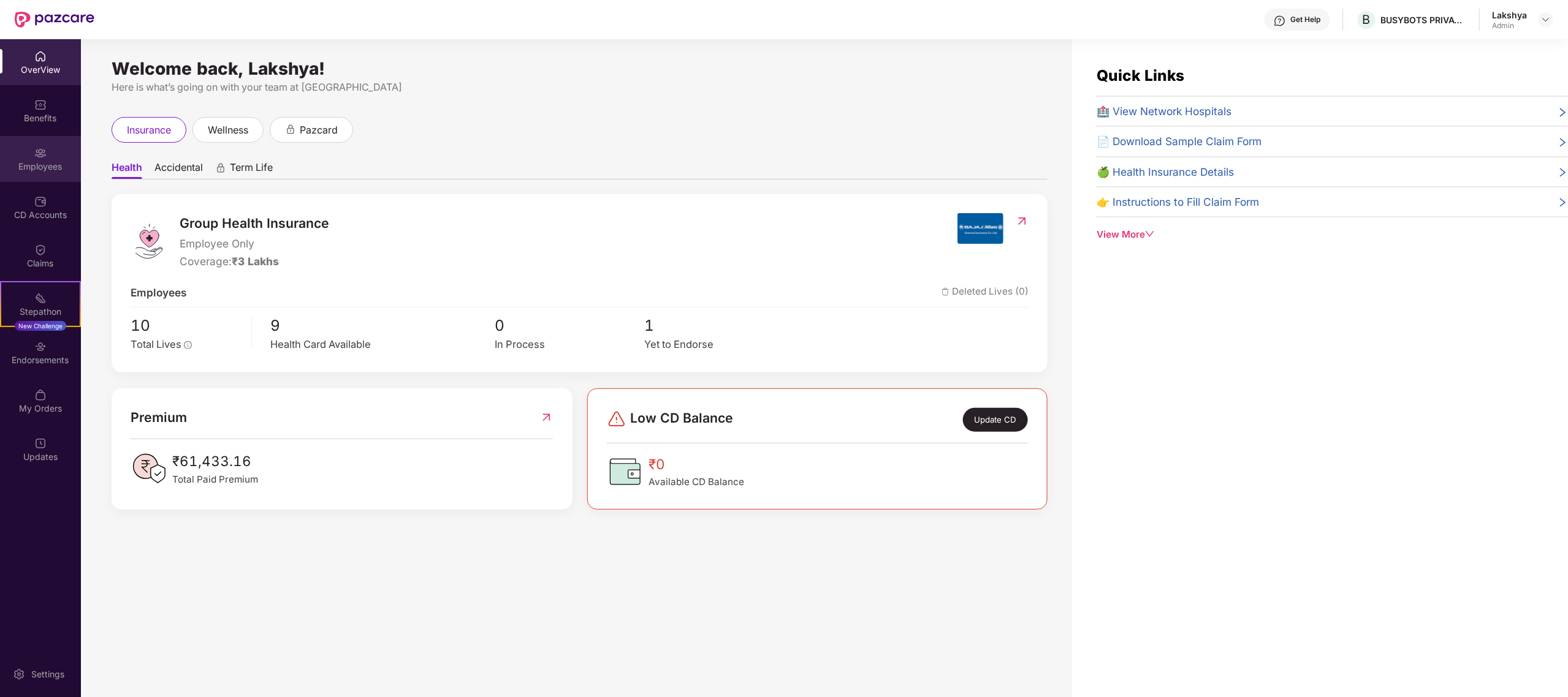
click at [42, 137] on div "Employees" at bounding box center [40, 159] width 81 height 46
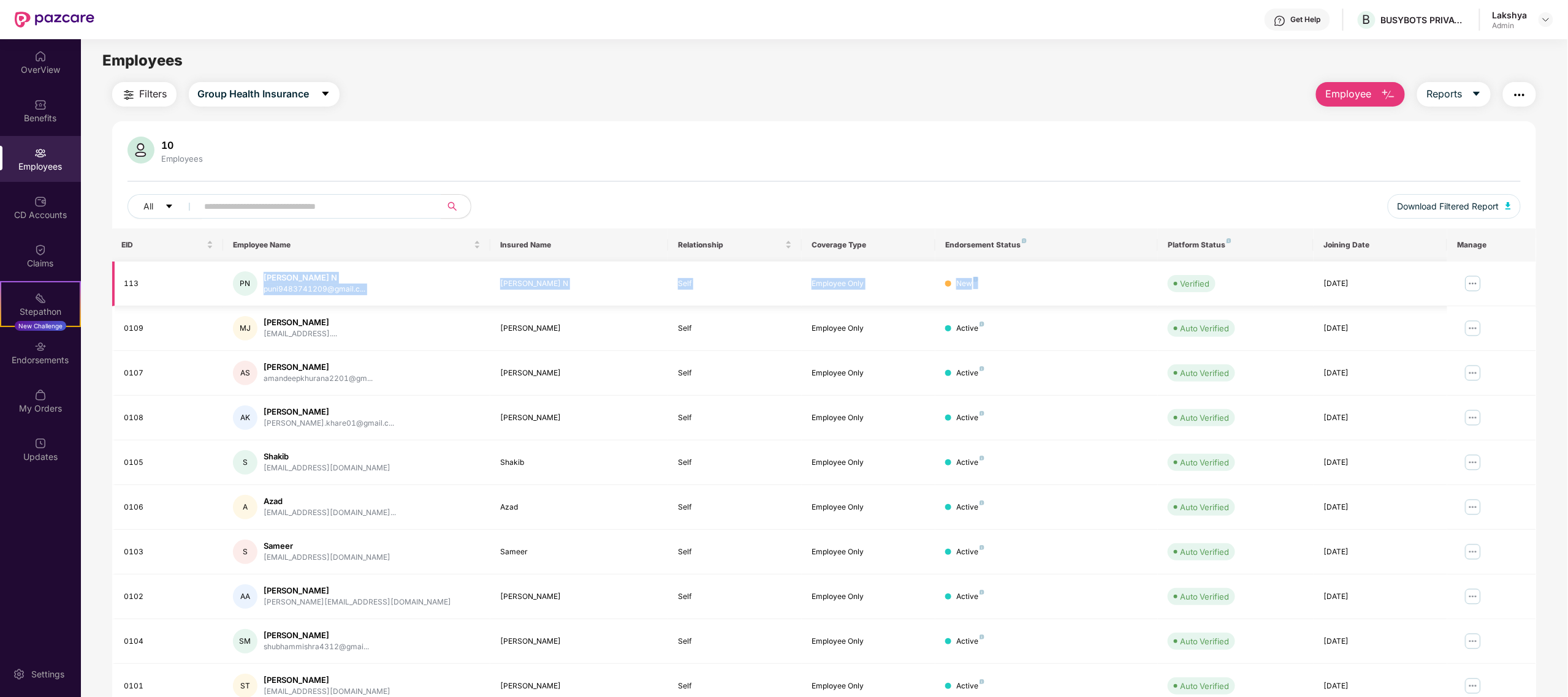
drag, startPoint x: 1021, startPoint y: 283, endPoint x: 250, endPoint y: 302, distance: 771.2
click at [250, 302] on tr "113 PN [PERSON_NAME] N puni9483741209@gmail.c... [PERSON_NAME] N Self Employee …" at bounding box center [825, 284] width 1425 height 44
click at [529, 276] on td "[PERSON_NAME] N" at bounding box center [579, 284] width 178 height 44
click at [500, 279] on div "[PERSON_NAME] N" at bounding box center [579, 284] width 158 height 12
drag, startPoint x: 500, startPoint y: 279, endPoint x: 607, endPoint y: 286, distance: 107.2
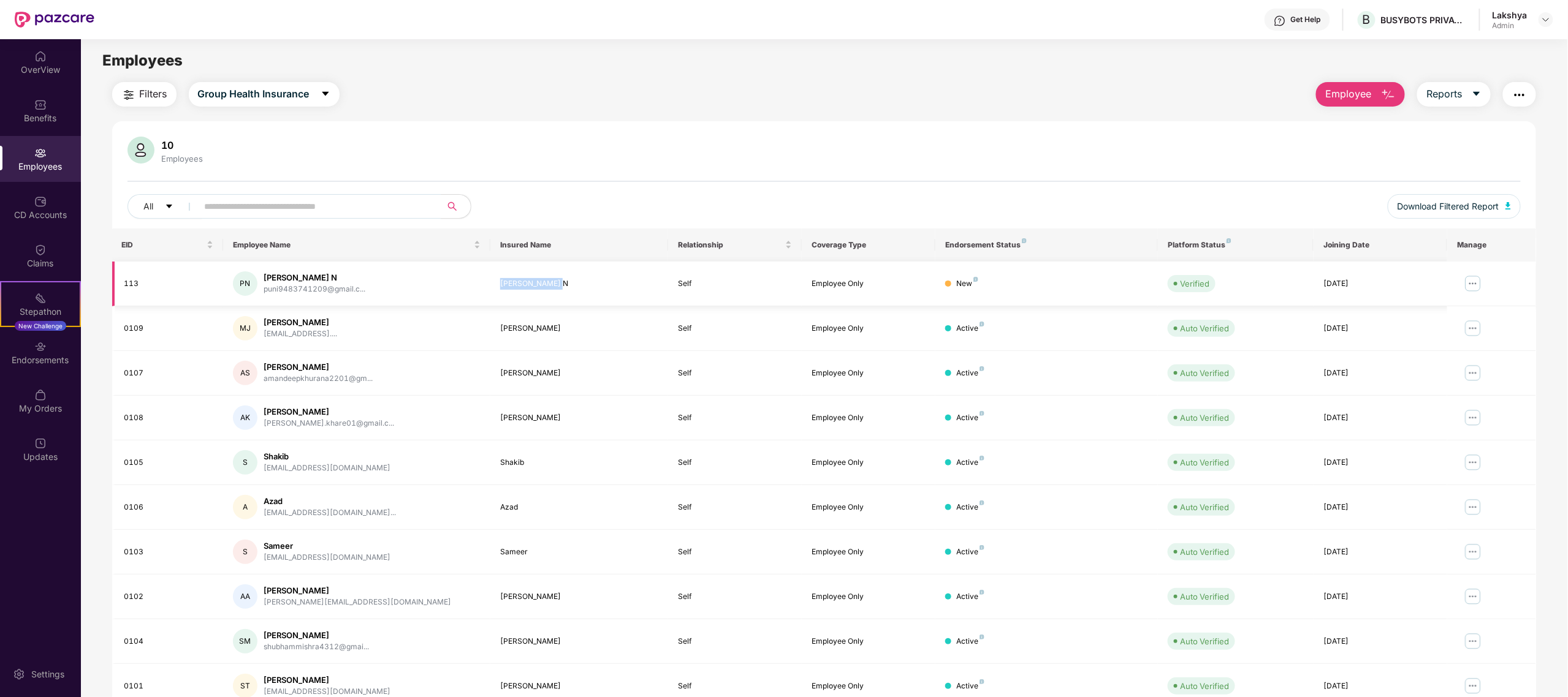
click at [607, 286] on div "[PERSON_NAME] N" at bounding box center [579, 284] width 158 height 12
drag, startPoint x: 677, startPoint y: 281, endPoint x: 795, endPoint y: 279, distance: 118.0
click at [775, 281] on div "Self" at bounding box center [735, 284] width 114 height 12
drag, startPoint x: 841, startPoint y: 279, endPoint x: 880, endPoint y: 281, distance: 39.1
click at [880, 281] on div "Employee Only" at bounding box center [869, 284] width 114 height 12
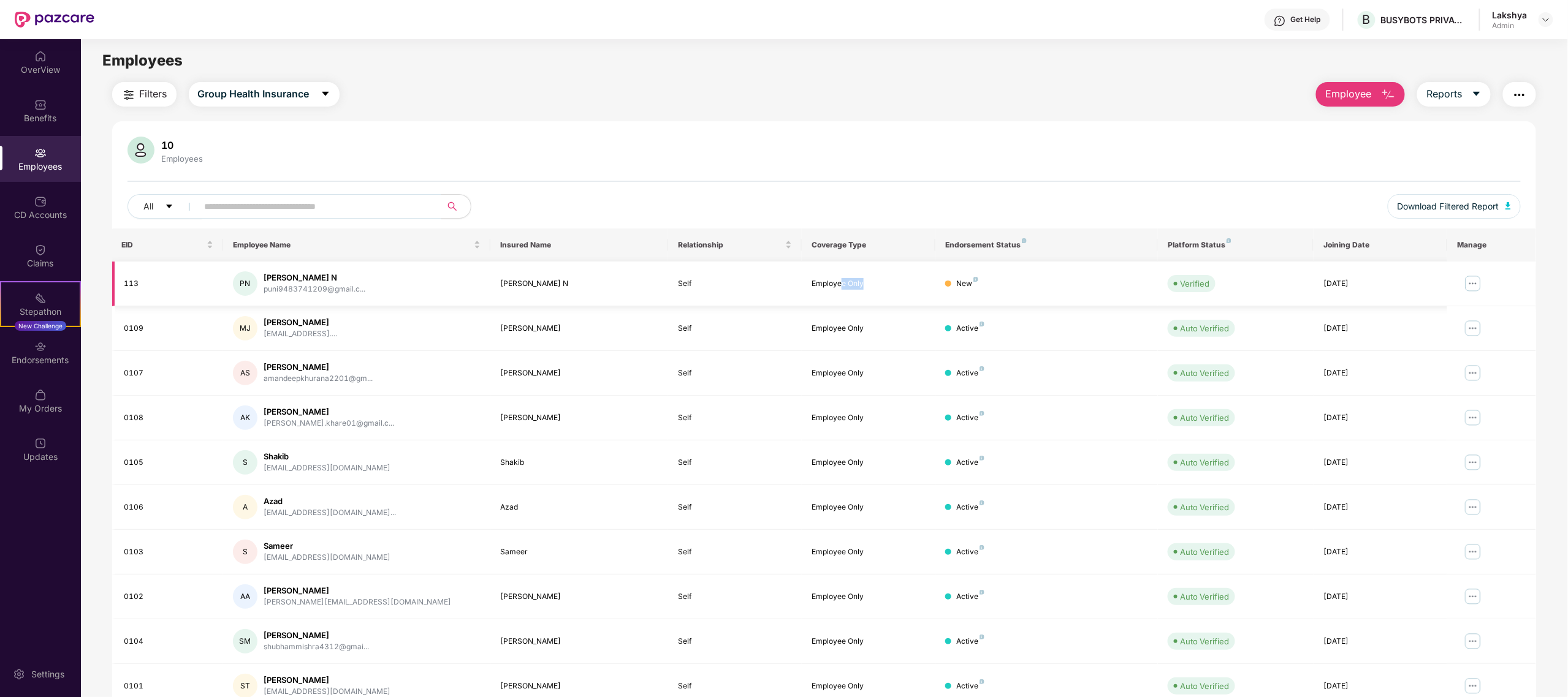
click at [880, 281] on div "Employee Only" at bounding box center [869, 284] width 114 height 12
drag, startPoint x: 873, startPoint y: 281, endPoint x: 802, endPoint y: 282, distance: 71.0
click at [802, 282] on td "Employee Only" at bounding box center [868, 284] width 134 height 44
drag, startPoint x: 996, startPoint y: 286, endPoint x: 937, endPoint y: 285, distance: 59.0
click at [937, 285] on td "New" at bounding box center [1046, 284] width 223 height 44
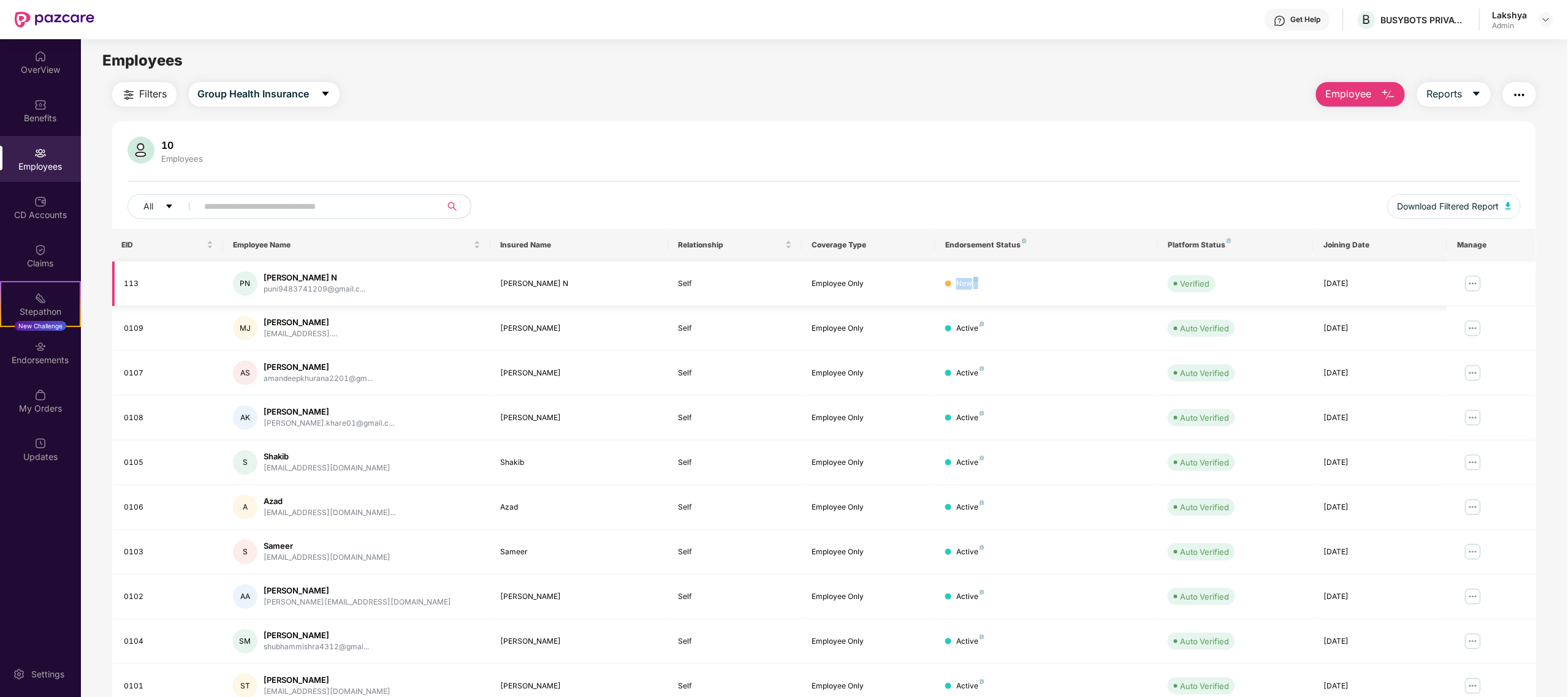
drag, startPoint x: 1367, startPoint y: 282, endPoint x: 1171, endPoint y: 279, distance: 196.0
click at [1293, 279] on tr "113 PN [PERSON_NAME] N puni9483741209@gmail.c... [PERSON_NAME] N Self Employee …" at bounding box center [825, 284] width 1425 height 44
drag, startPoint x: 1052, startPoint y: 274, endPoint x: 976, endPoint y: 274, distance: 76.0
click at [1050, 274] on td "New" at bounding box center [1046, 284] width 223 height 44
drag, startPoint x: 980, startPoint y: 274, endPoint x: 707, endPoint y: 267, distance: 273.1
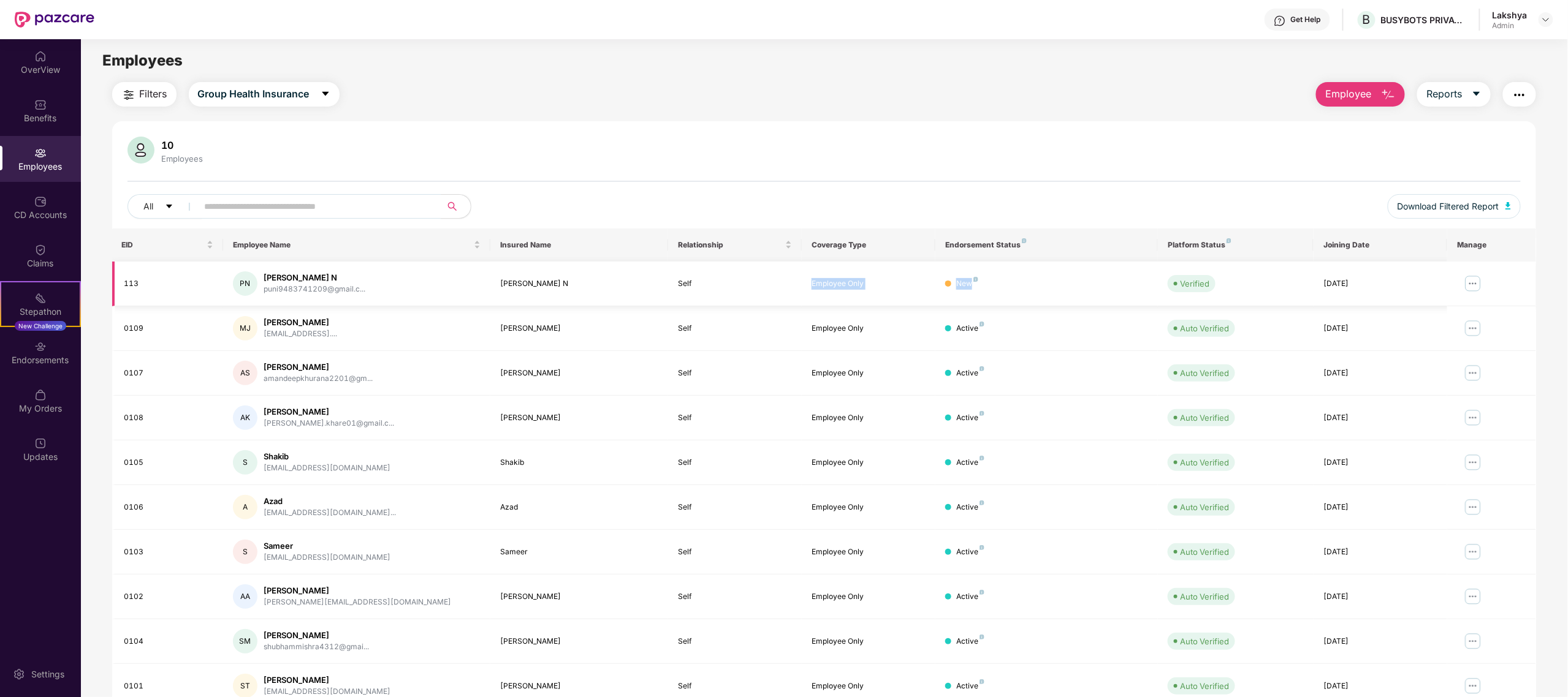
click at [725, 269] on tr "113 PN [PERSON_NAME] N puni9483741209@gmail.c... [PERSON_NAME] N Self Employee …" at bounding box center [825, 284] width 1425 height 44
click at [697, 284] on div "Self" at bounding box center [735, 284] width 114 height 12
drag, startPoint x: 697, startPoint y: 284, endPoint x: 1448, endPoint y: 311, distance: 751.5
click at [1448, 311] on tbody "113 PN [PERSON_NAME] N puni9483741209@gmail.c... [PERSON_NAME] N Self Employee …" at bounding box center [825, 485] width 1425 height 447
click at [1047, 328] on div "Active" at bounding box center [1047, 329] width 203 height 12
